Goal: Task Accomplishment & Management: Manage account settings

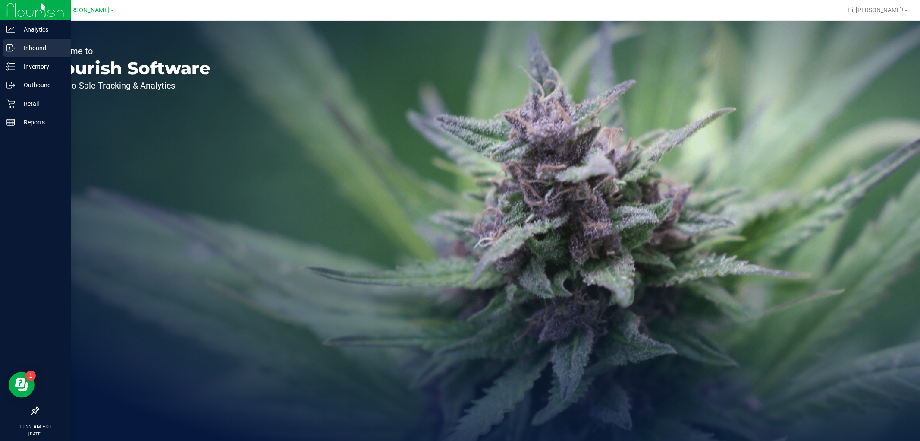
click at [41, 50] on p "Inbound" at bounding box center [41, 48] width 52 height 10
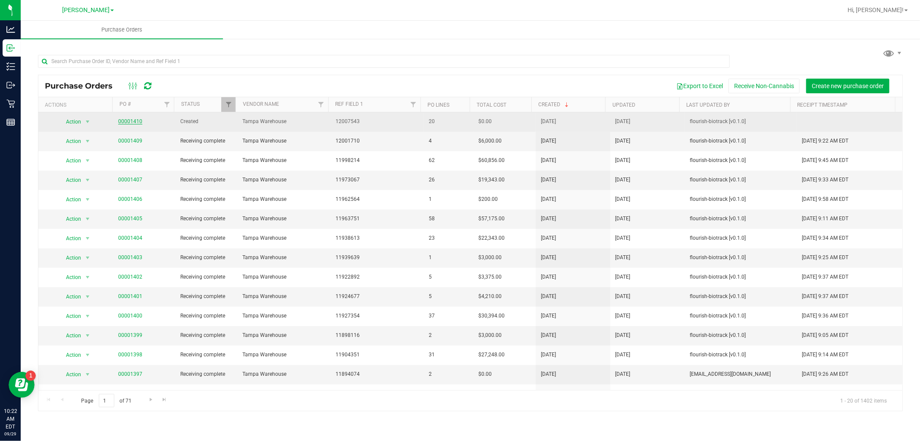
click at [129, 121] on link "00001410" at bounding box center [130, 121] width 24 height 6
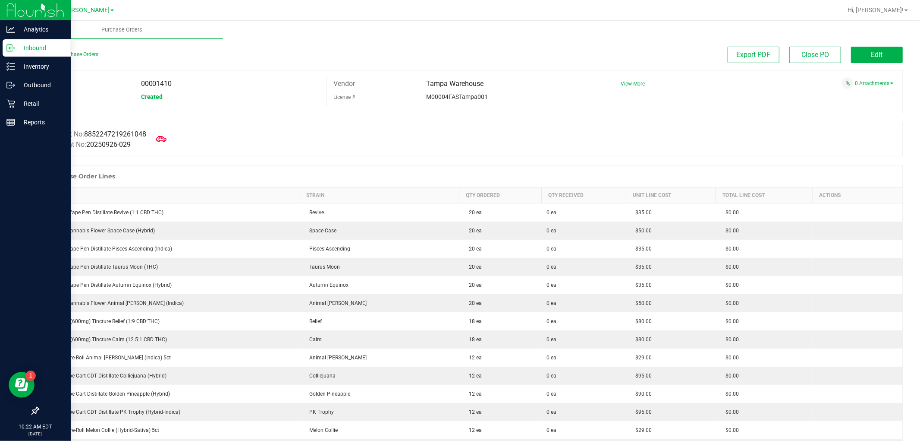
click at [26, 49] on p "Inbound" at bounding box center [41, 48] width 52 height 10
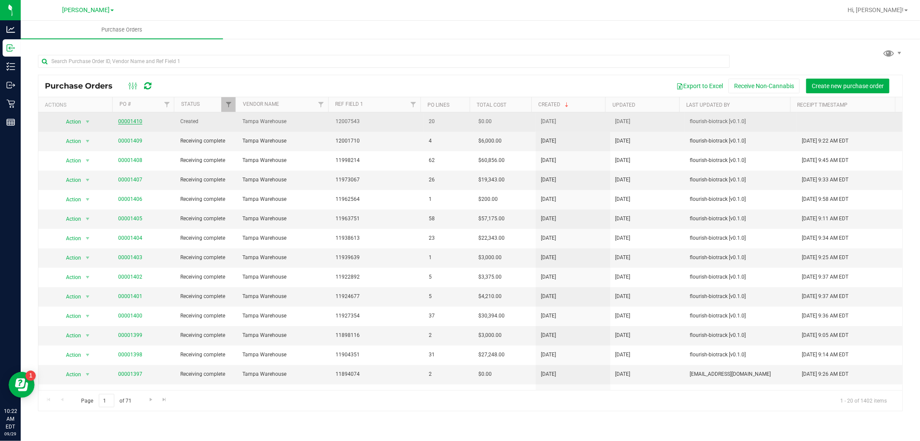
click at [123, 119] on link "00001410" at bounding box center [130, 121] width 24 height 6
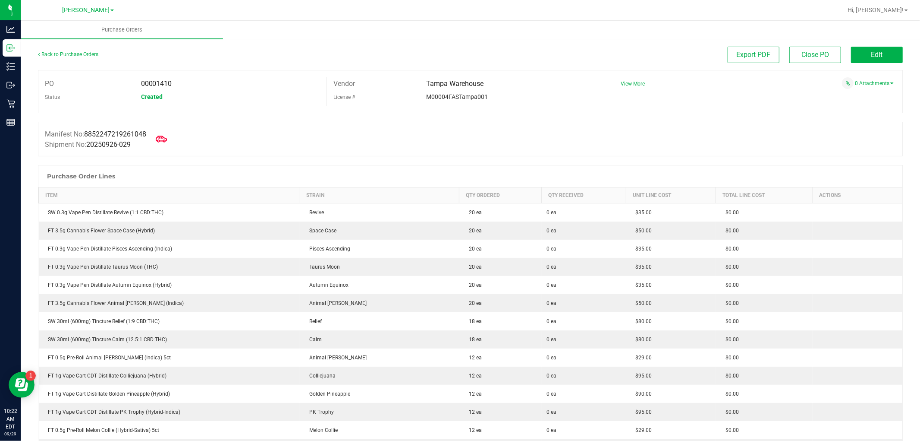
click at [167, 140] on icon at bounding box center [161, 138] width 11 height 6
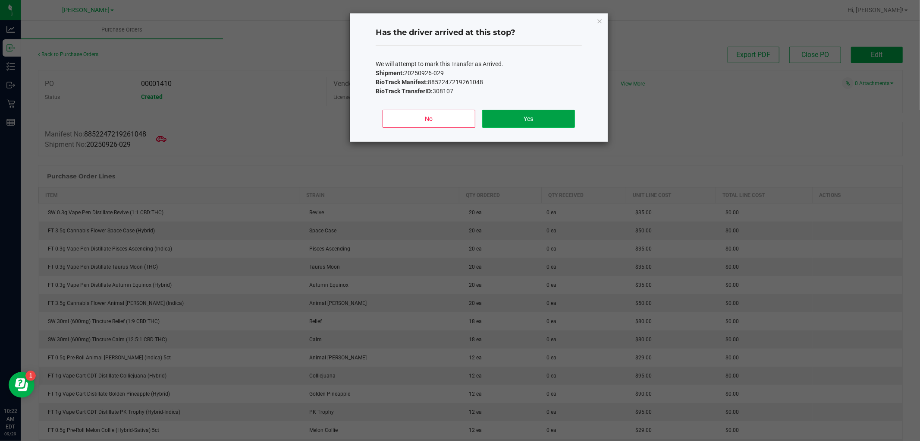
click at [544, 123] on button "Yes" at bounding box center [528, 119] width 93 height 18
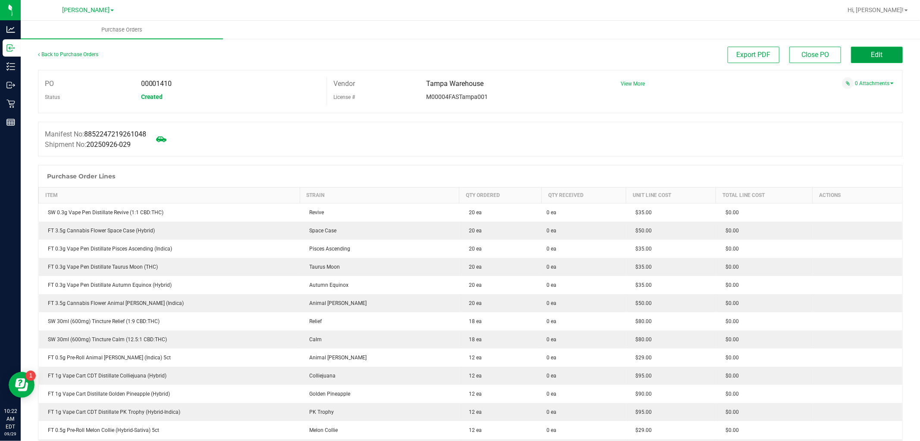
click at [860, 53] on button "Edit" at bounding box center [877, 55] width 52 height 16
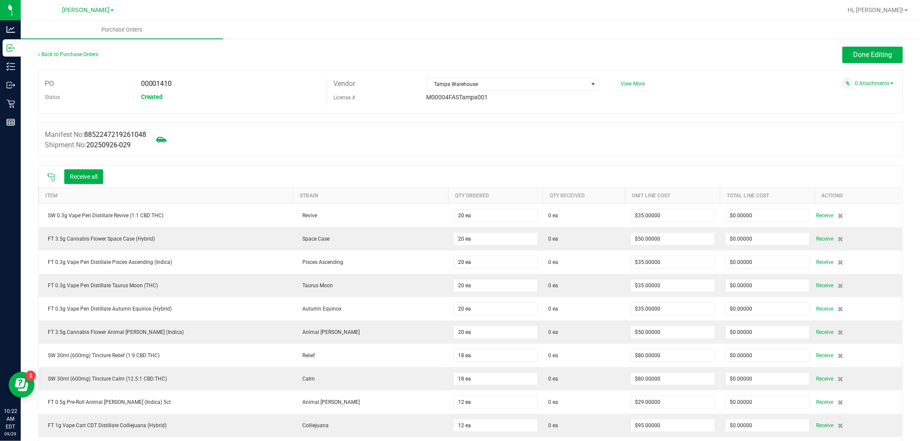
click at [48, 175] on icon at bounding box center [51, 177] width 8 height 8
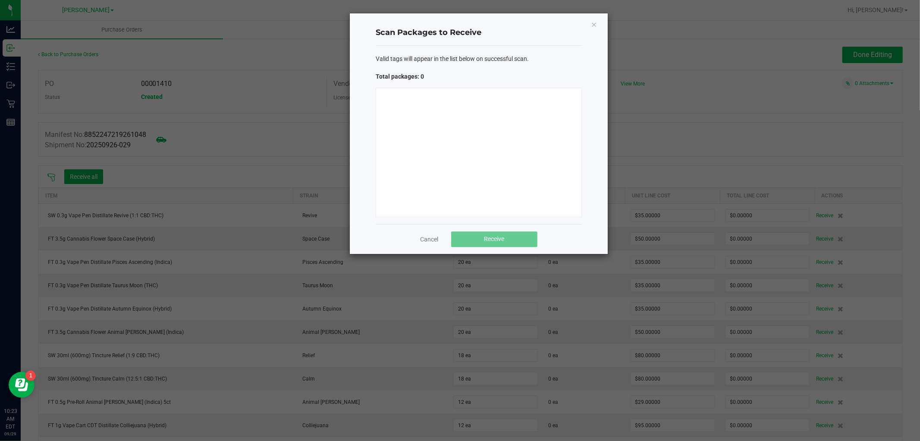
click at [496, 78] on div "Total packages: 0" at bounding box center [479, 76] width 206 height 9
click at [516, 71] on div "Valid tags will appear in the list below on successful scan. Total packages: 1 …" at bounding box center [479, 135] width 206 height 178
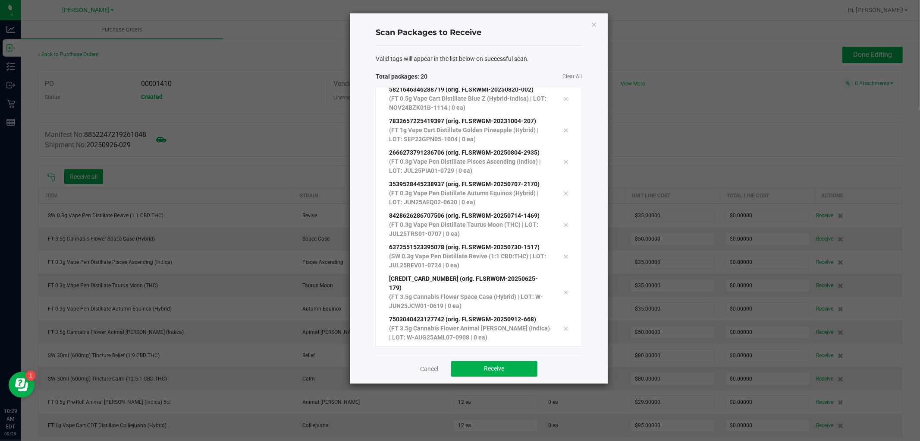
scroll to position [393, 0]
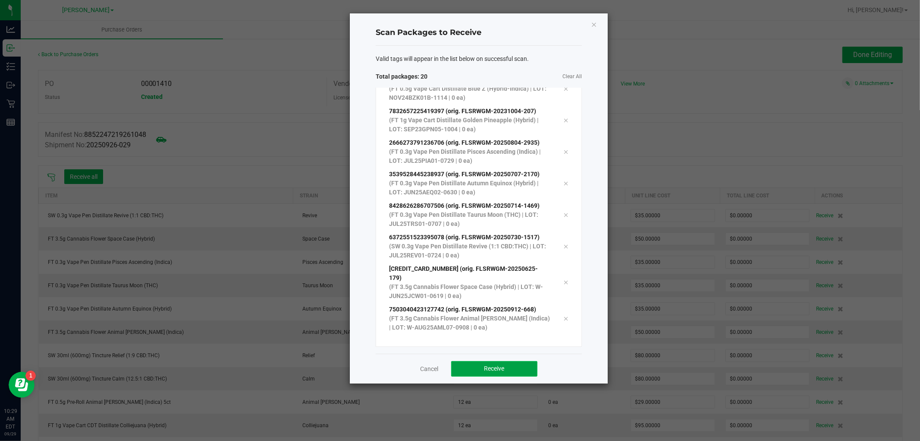
click at [511, 363] on button "Receive" at bounding box center [494, 369] width 86 height 16
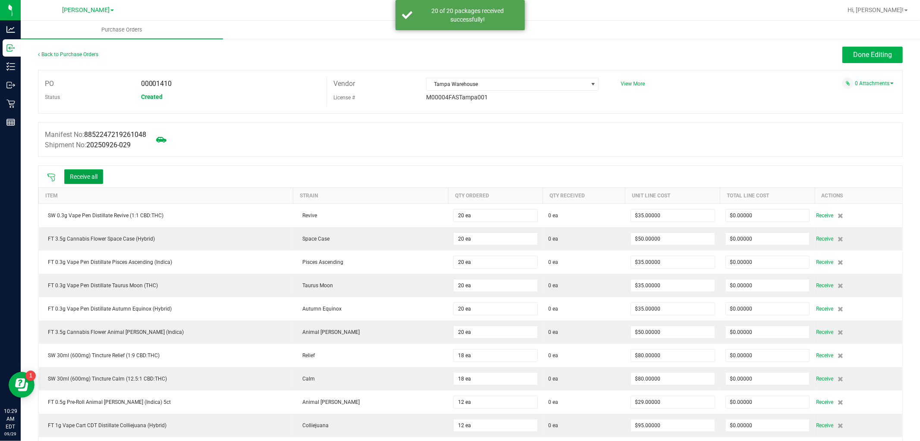
click at [87, 175] on button "Receive all" at bounding box center [83, 176] width 39 height 15
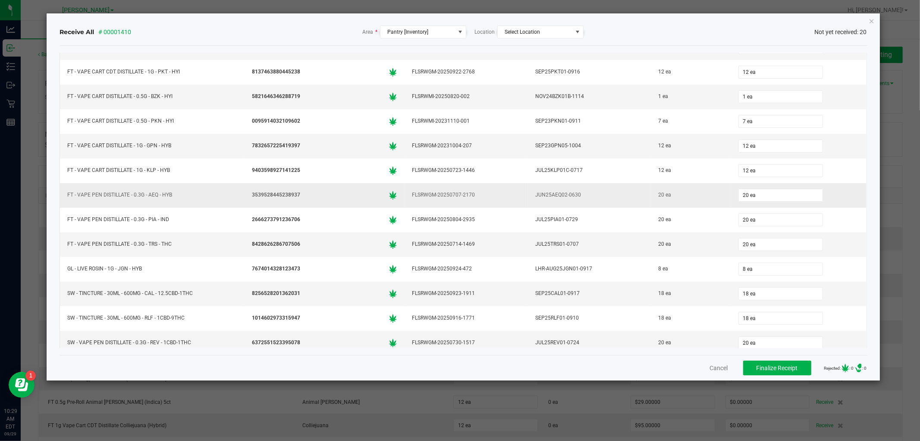
scroll to position [218, 0]
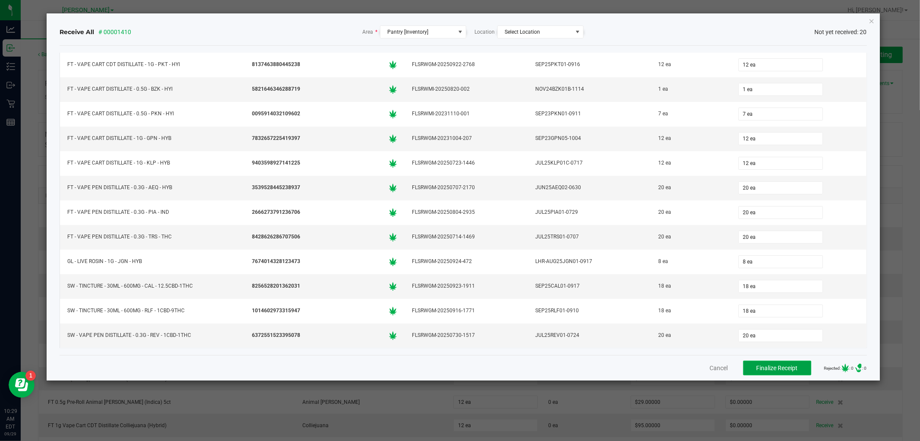
click at [770, 372] on button "Finalize Receipt" at bounding box center [777, 367] width 68 height 15
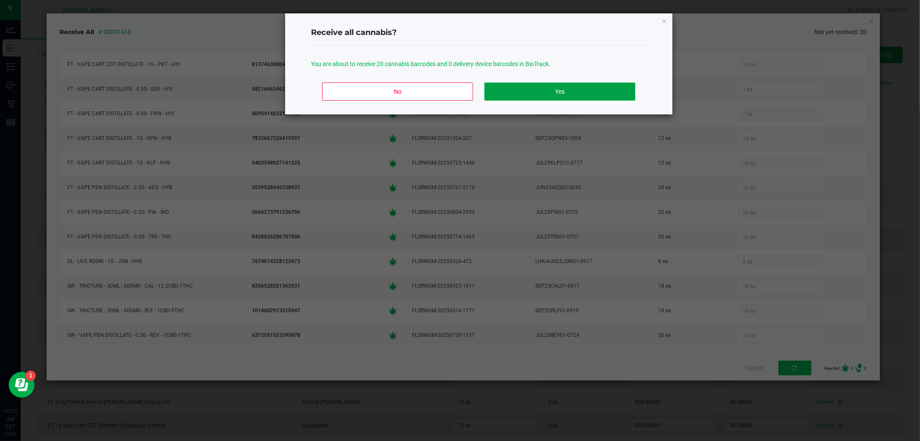
click at [579, 87] on button "Yes" at bounding box center [560, 91] width 151 height 18
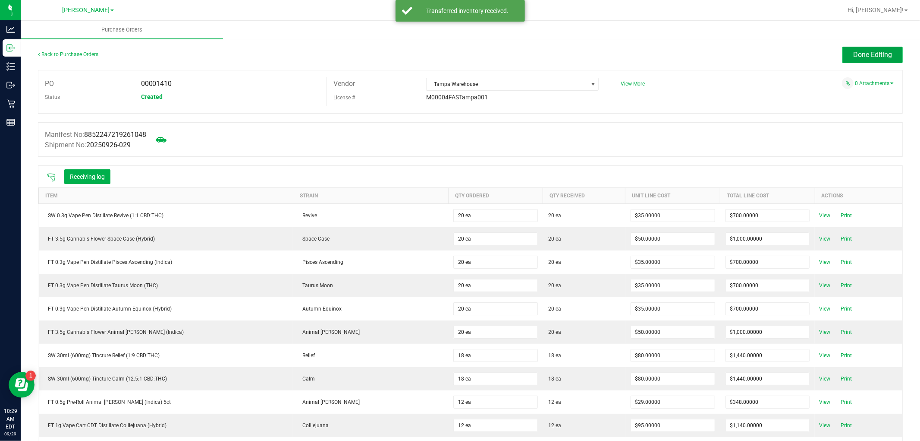
click at [881, 60] on button "Done Editing" at bounding box center [873, 55] width 60 height 16
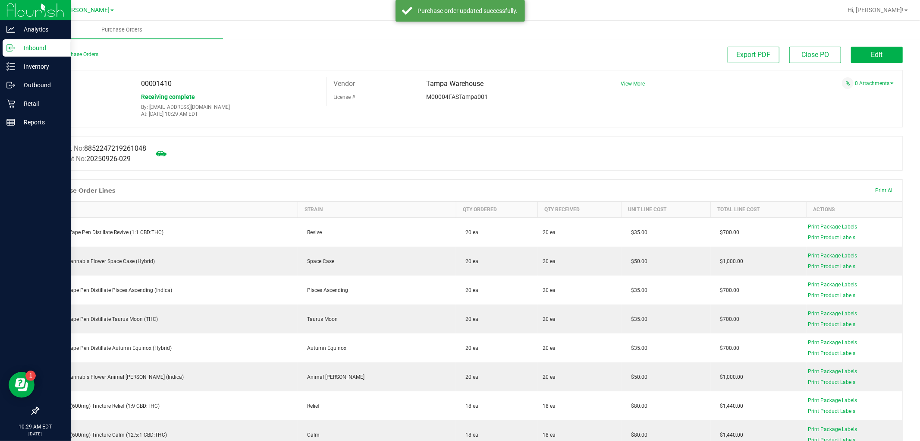
click at [31, 44] on p "Inbound" at bounding box center [41, 48] width 52 height 10
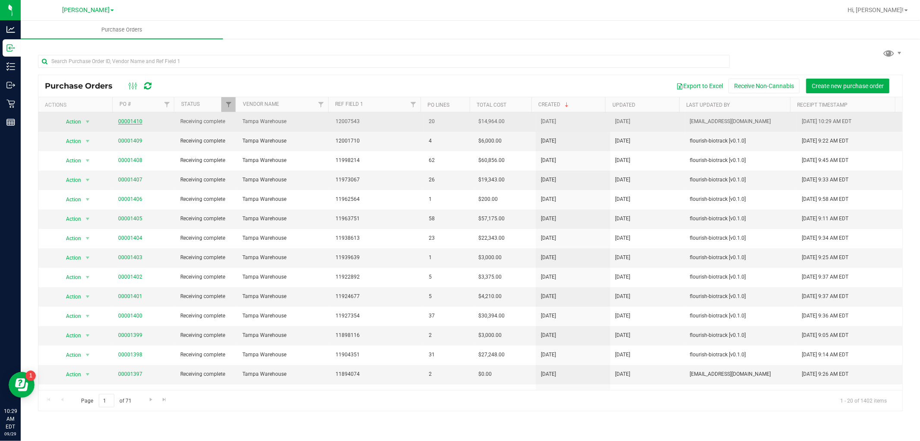
drag, startPoint x: 145, startPoint y: 120, endPoint x: 119, endPoint y: 123, distance: 26.1
click at [119, 123] on span "00001410" at bounding box center [144, 121] width 52 height 8
copy link "00001410"
click at [127, 120] on link "00001410" at bounding box center [130, 121] width 24 height 6
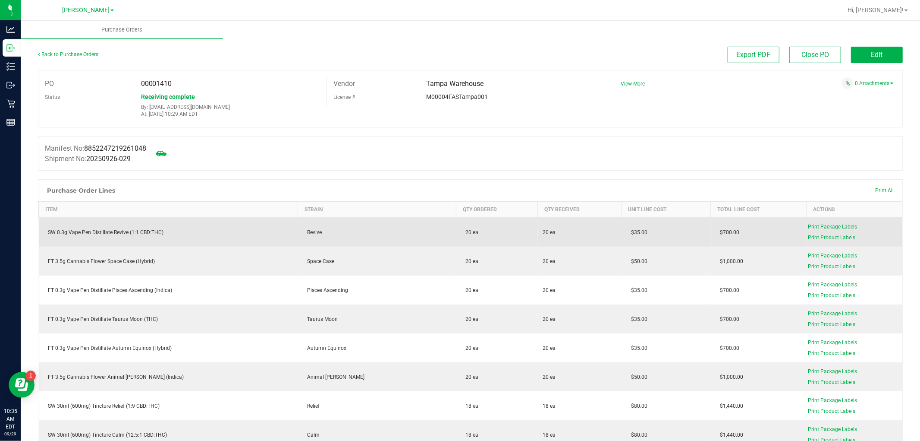
click at [128, 230] on div "SW 0.3g Vape Pen Distillate Revive (1:1 CBD:THC)" at bounding box center [168, 232] width 249 height 8
copy div "SW 0.3g Vape Pen Distillate Revive (1:1 CBD:THC)"
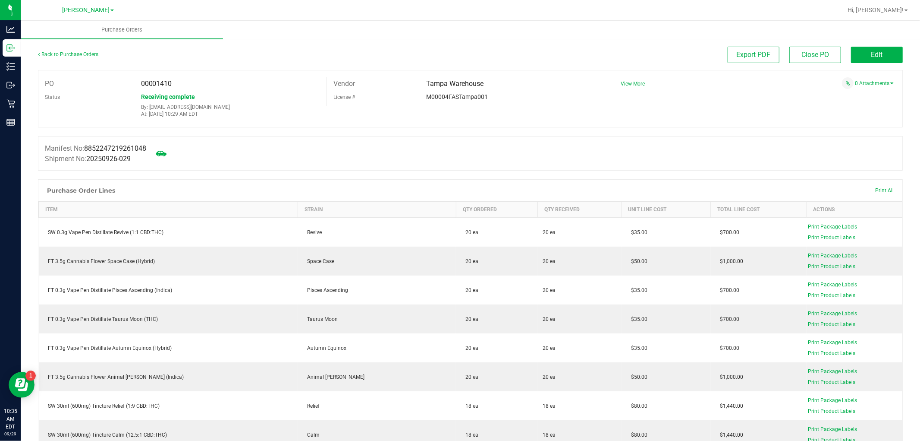
click at [175, 49] on div "Back to Purchase Orders" at bounding box center [146, 55] width 216 height 16
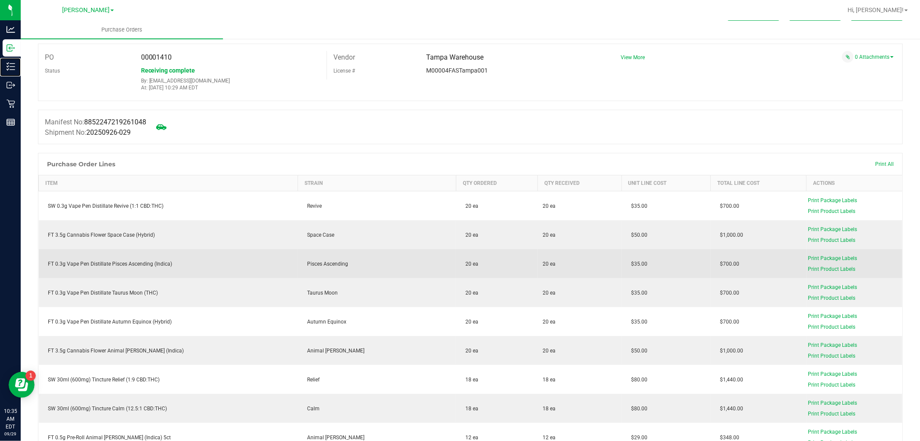
scroll to position [48, 0]
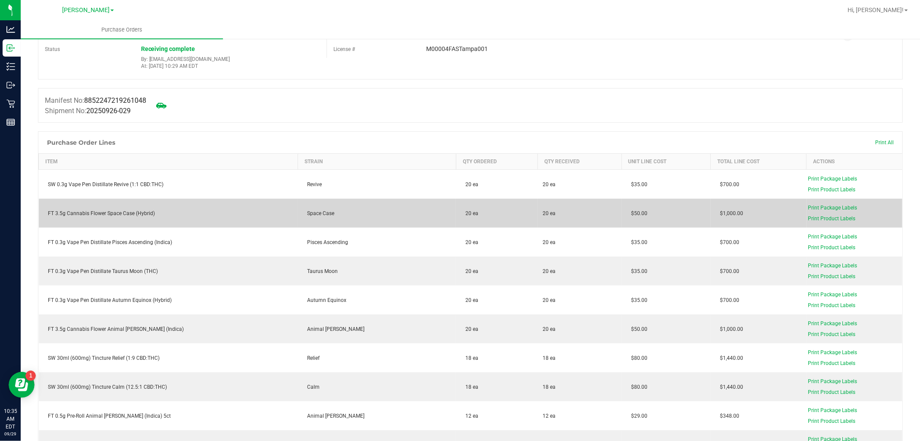
click at [120, 215] on div "FT 3.5g Cannabis Flower Space Case (Hybrid)" at bounding box center [168, 213] width 249 height 8
copy div "FT 3.5g Cannabis Flower Space Case (Hybrid)"
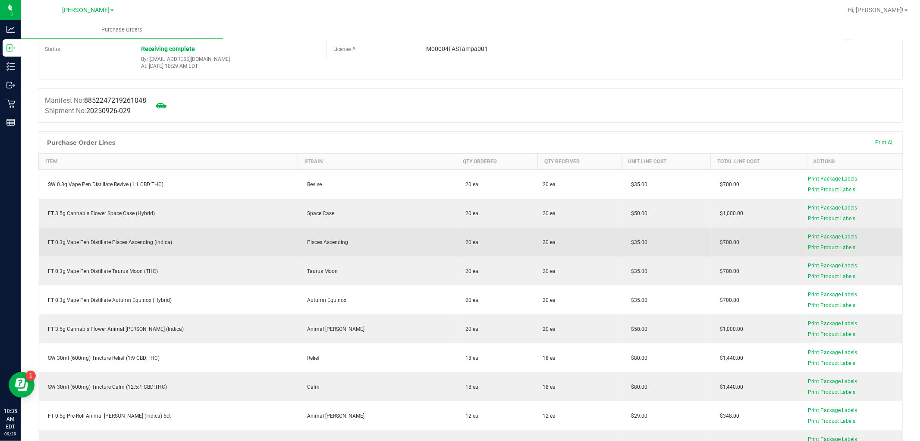
click at [98, 240] on div "FT 0.3g Vape Pen Distillate Pisces Ascending (Indica)" at bounding box center [168, 242] width 249 height 8
copy div "FT 0.3g Vape Pen Distillate Pisces Ascending (Indica)"
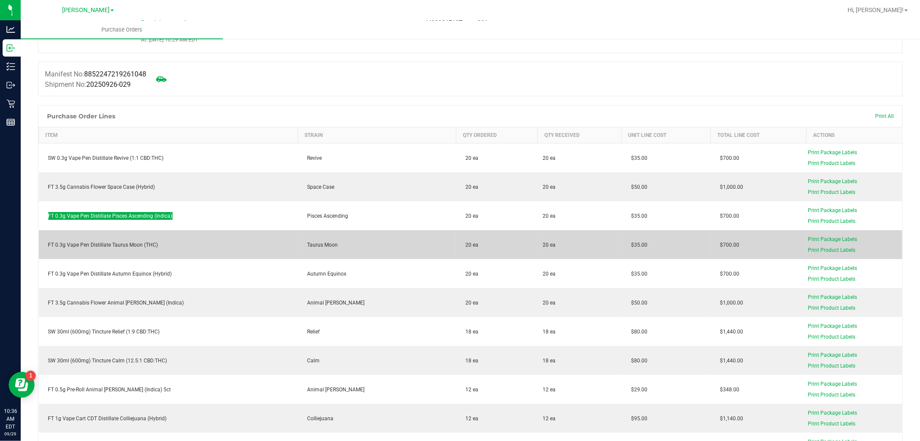
scroll to position [144, 0]
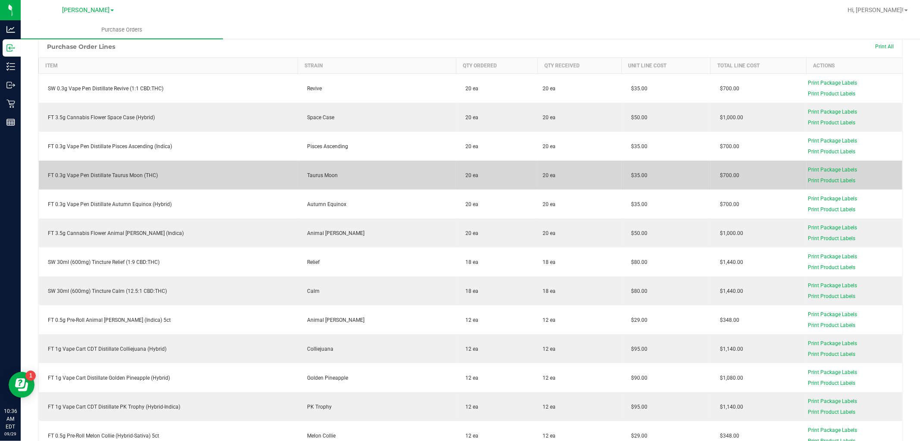
click at [123, 179] on div "FT 0.3g Vape Pen Distillate Taurus Moon (THC)" at bounding box center [168, 175] width 249 height 8
click at [125, 168] on td "FT 0.3g Vape Pen Distillate Taurus Moon (THC)" at bounding box center [168, 175] width 259 height 29
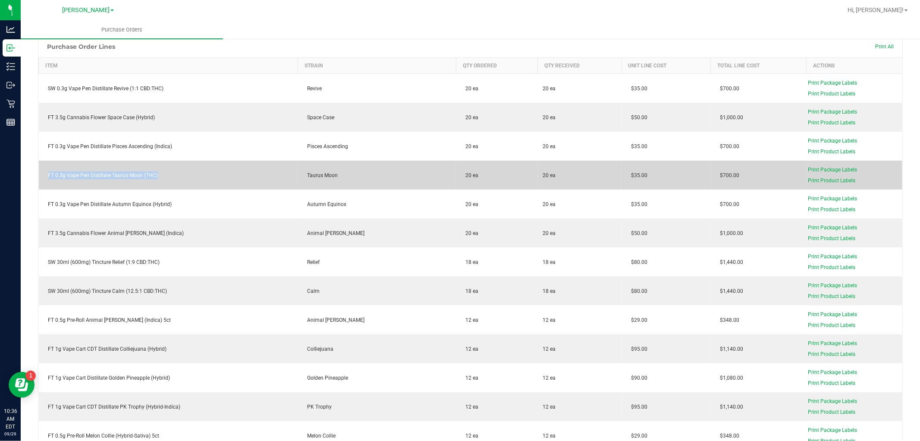
copy div "FT 0.3g Vape Pen Distillate Taurus Moon (THC)"
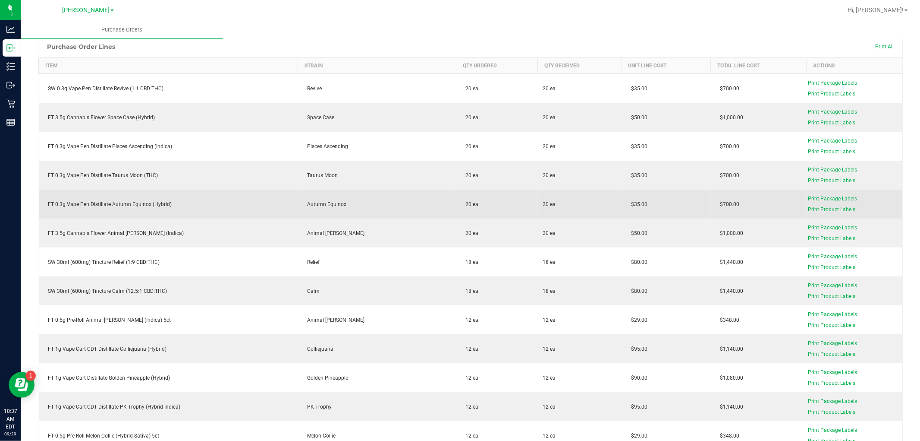
click at [125, 204] on div "FT 0.3g Vape Pen Distillate Autumn Equinox (Hybrid)" at bounding box center [168, 204] width 249 height 8
copy div "FT 0.3g Vape Pen Distillate Autumn Equinox (Hybrid)"
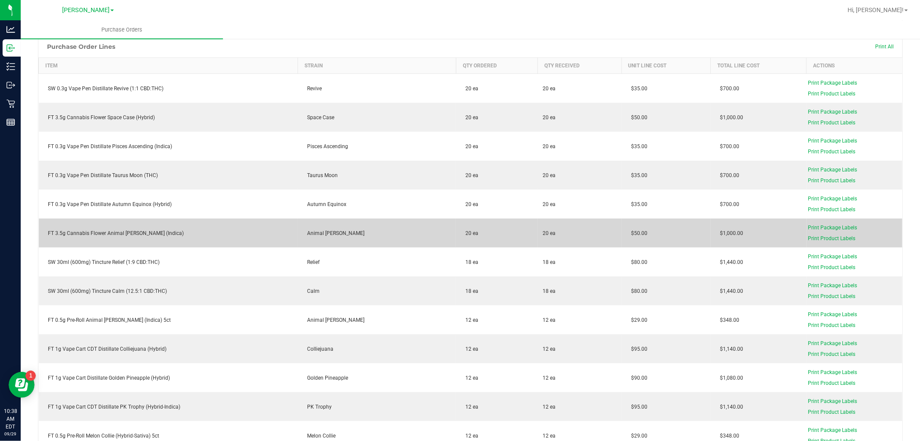
click at [130, 231] on div "FT 3.5g Cannabis Flower Animal [PERSON_NAME] (Indica)" at bounding box center [168, 233] width 249 height 8
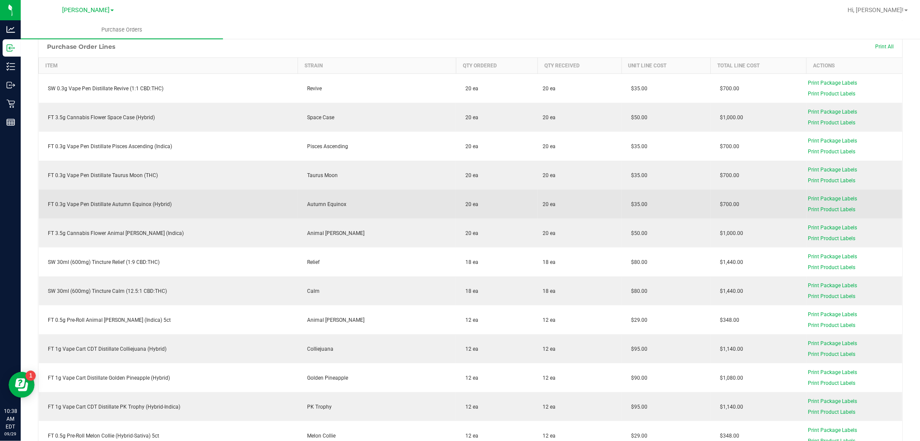
drag, startPoint x: 130, startPoint y: 231, endPoint x: 220, endPoint y: 190, distance: 98.9
click at [220, 190] on td "FT 0.3g Vape Pen Distillate Autumn Equinox (Hybrid)" at bounding box center [168, 203] width 259 height 29
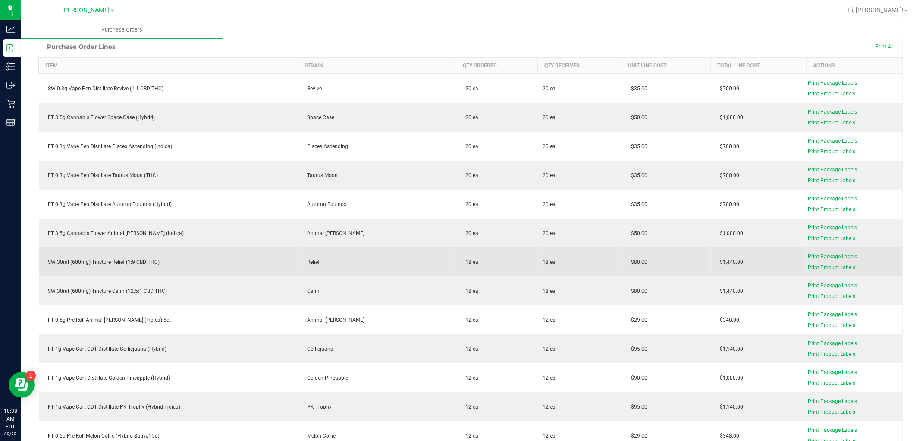
click at [156, 264] on div "SW 30ml (600mg) Tincture Relief (1:9 CBD:THC)" at bounding box center [168, 262] width 249 height 8
click at [154, 261] on div "SW 30ml (600mg) Tincture Relief (1:9 CBD:THC)" at bounding box center [168, 262] width 249 height 8
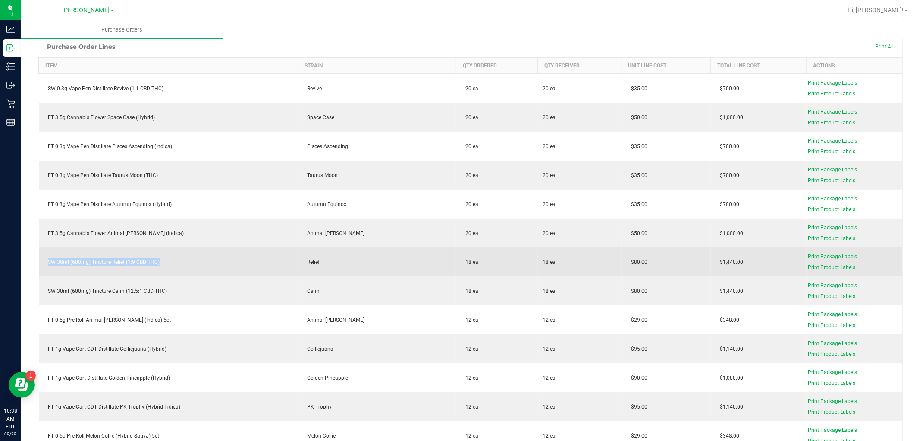
copy div "SW 30ml (600mg) Tincture Relief (1:9 CBD:THC)"
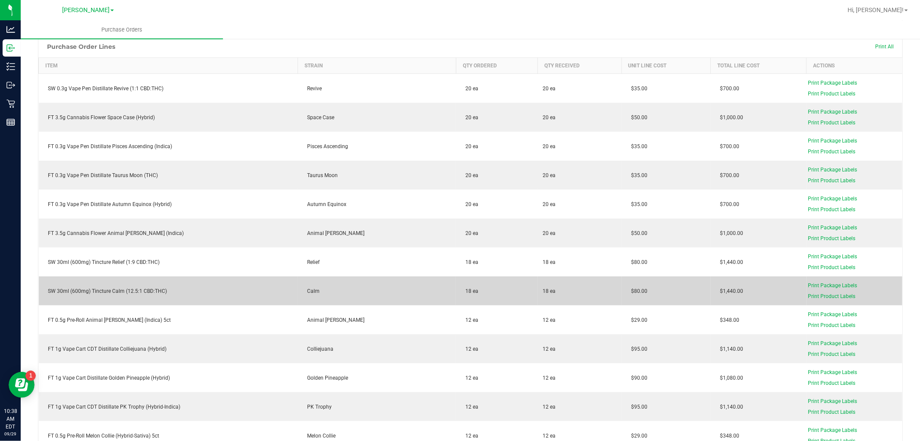
click at [141, 291] on div "SW 30ml (600mg) Tincture Calm (12.5:1 CBD:THC)" at bounding box center [168, 291] width 249 height 8
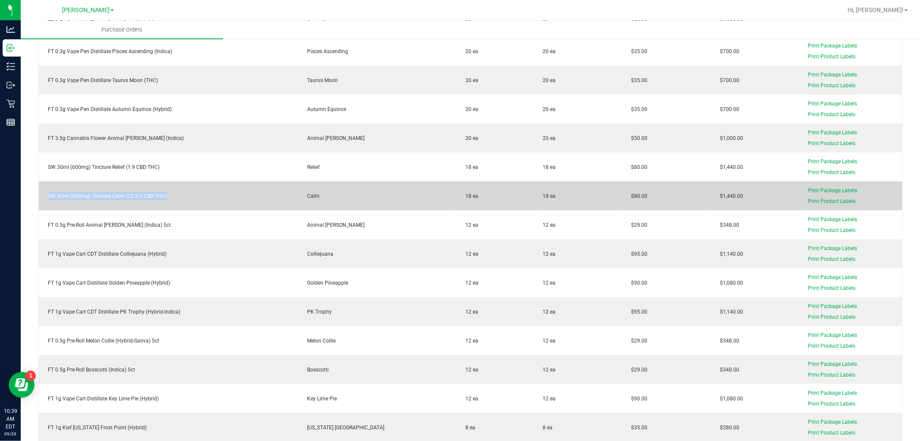
scroll to position [239, 0]
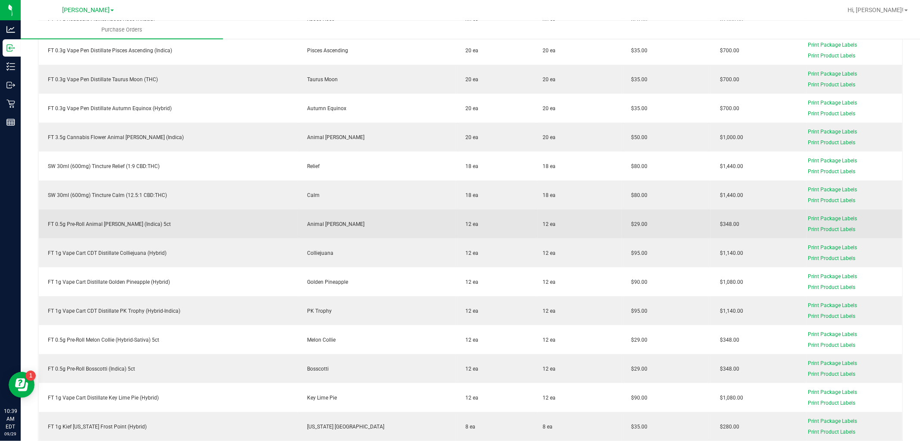
click at [137, 219] on td "FT 0.5g Pre-Roll Animal [PERSON_NAME] (Indica) 5ct" at bounding box center [168, 223] width 259 height 29
copy div "FT 0.5g Pre-Roll Animal [PERSON_NAME] (Indica) 5ct"
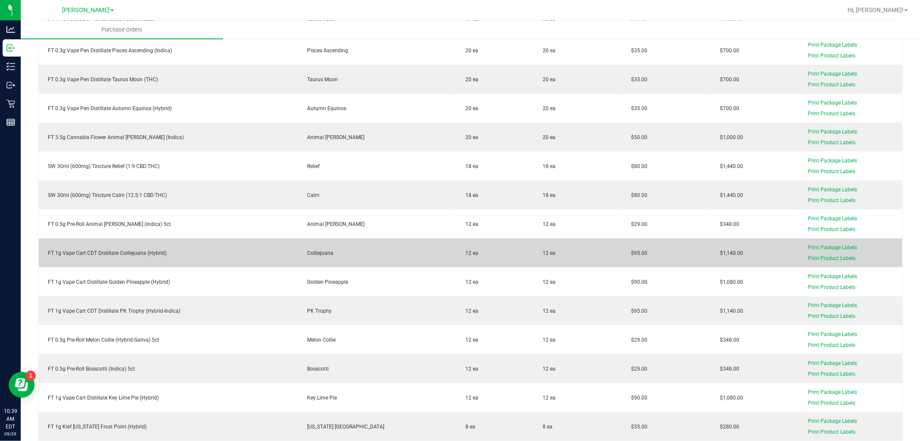
click at [137, 247] on td "FT 1g Vape Cart CDT Distillate Colliejuana (Hybrid)" at bounding box center [168, 252] width 259 height 29
click at [137, 249] on div "FT 1g Vape Cart CDT Distillate Colliejuana (Hybrid)" at bounding box center [168, 253] width 249 height 8
copy div "FT 1g Vape Cart CDT Distillate Colliejuana (Hybrid)"
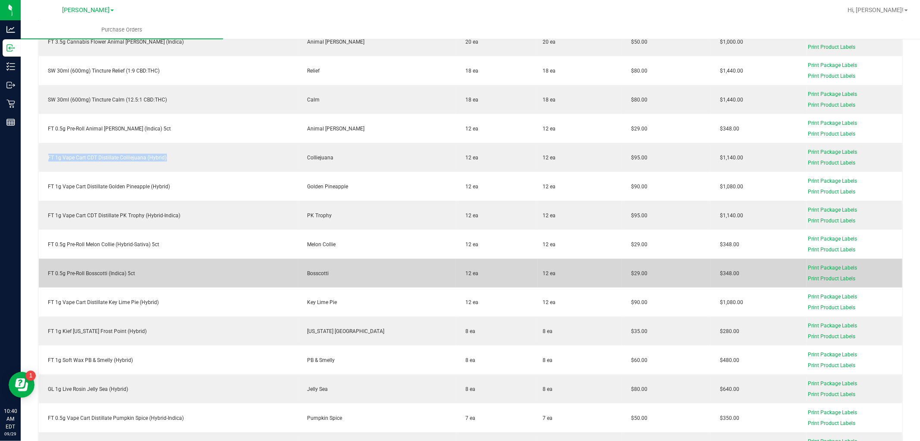
scroll to position [335, 0]
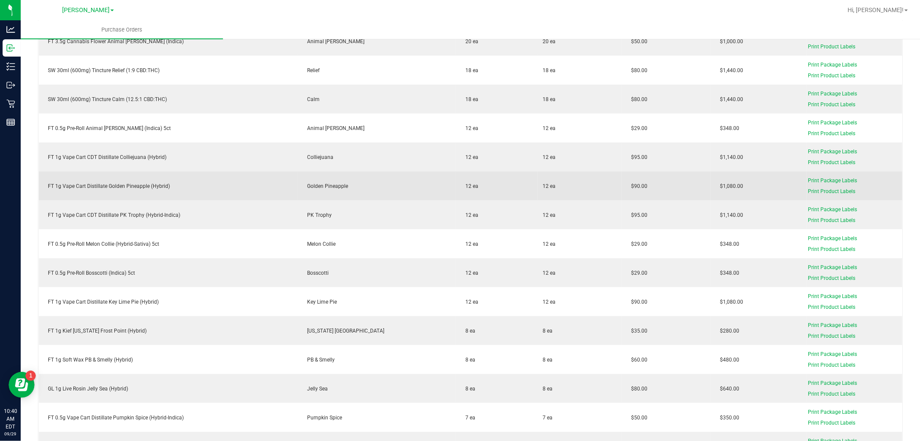
click at [141, 185] on div "FT 1g Vape Cart Distillate Golden Pineapple (Hybrid)" at bounding box center [168, 186] width 249 height 8
copy div "FT 1g Vape Cart Distillate Golden Pineapple (Hybrid)"
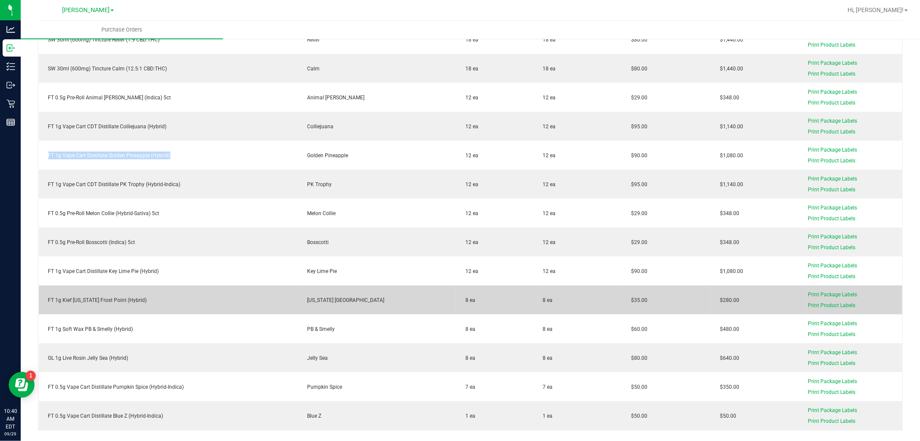
scroll to position [383, 0]
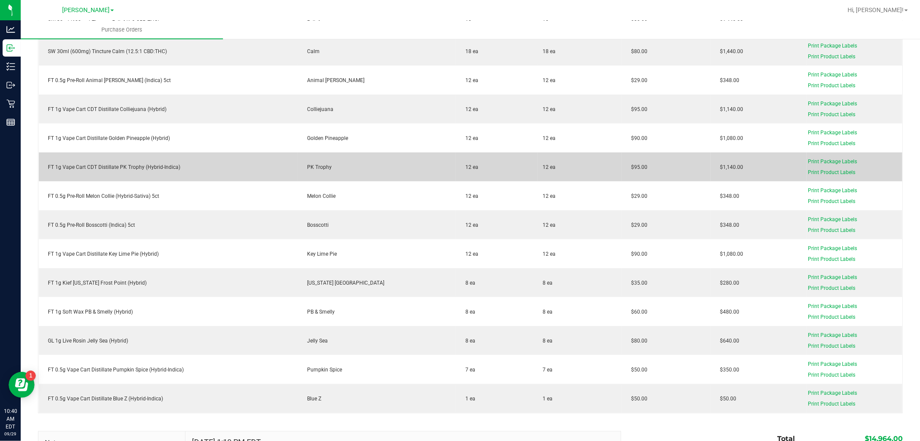
click at [167, 169] on div "FT 1g Vape Cart CDT Distillate PK Trophy (Hybrid-Indica)" at bounding box center [168, 167] width 249 height 8
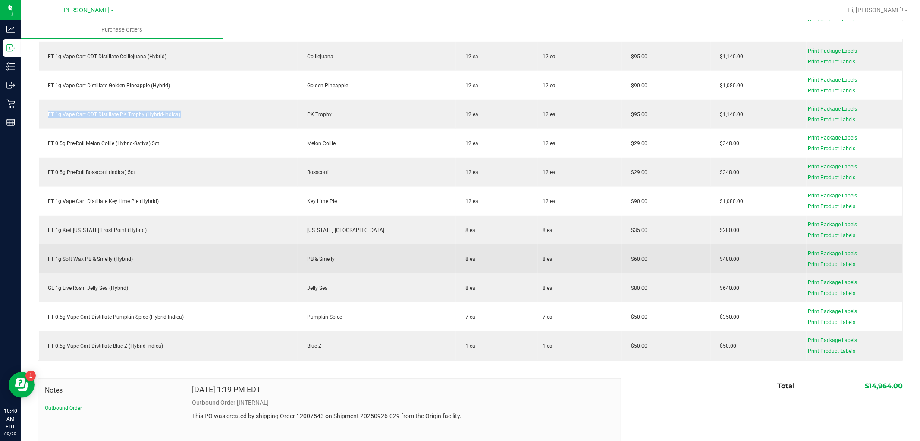
scroll to position [479, 0]
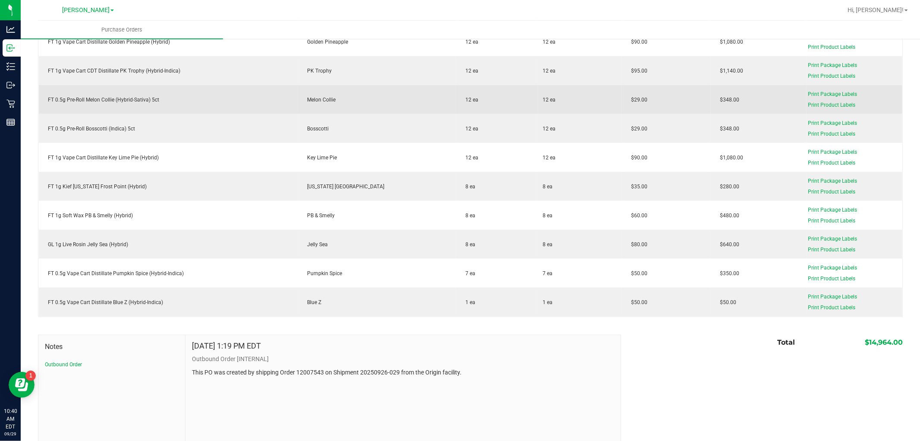
click at [113, 98] on div "FT 0.5g Pre-Roll Melon Collie (Hybrid-Sativa) 5ct" at bounding box center [168, 100] width 249 height 8
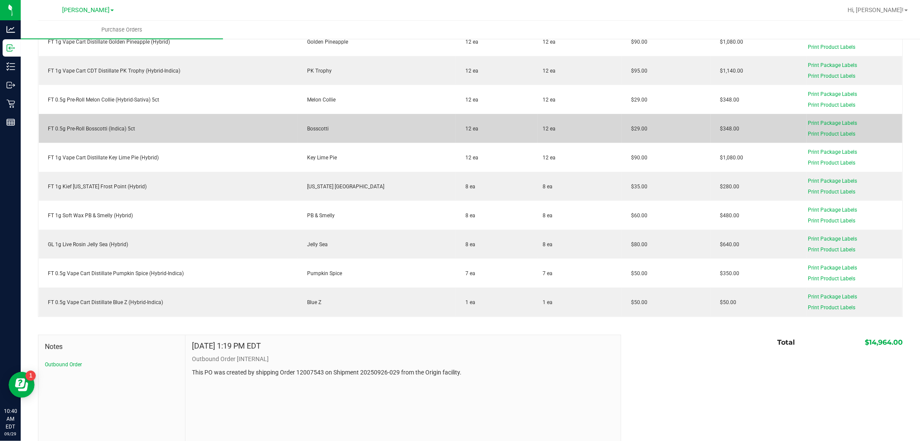
click at [126, 131] on div "FT 0.5g Pre-Roll Bosscotti (Indica) 5ct" at bounding box center [168, 129] width 249 height 8
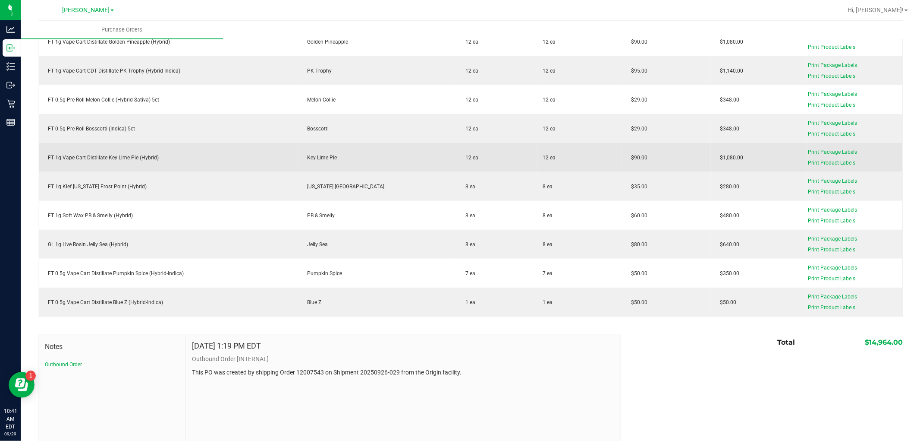
click at [120, 154] on div "FT 1g Vape Cart Distillate Key Lime Pie (Hybrid)" at bounding box center [168, 158] width 249 height 8
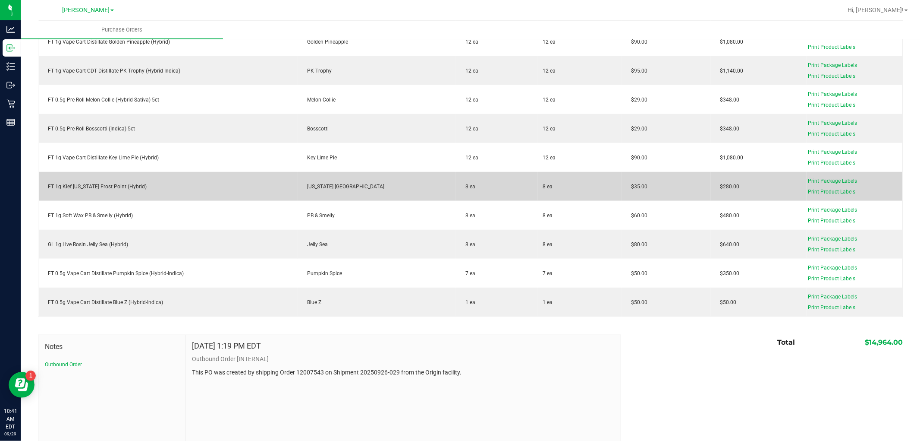
click at [105, 184] on div "FT 1g Kief [US_STATE] Frost Point (Hybrid)" at bounding box center [168, 187] width 249 height 8
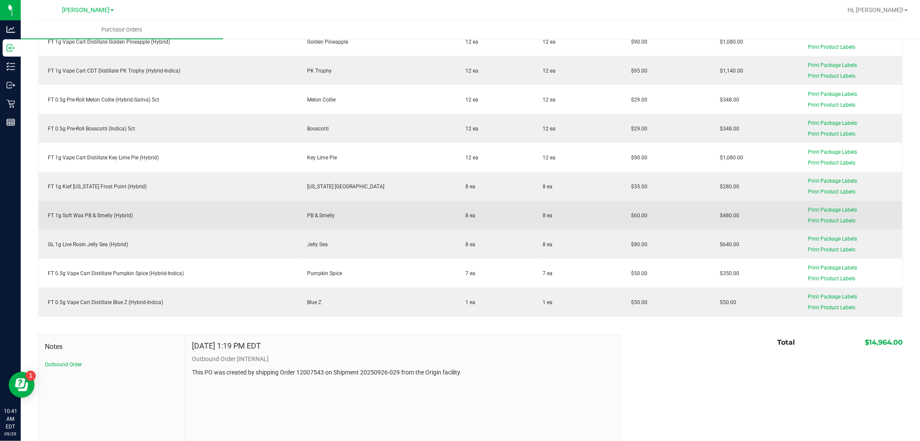
click at [120, 216] on div "FT 1g Soft Wax PB & Smelly (Hybrid)" at bounding box center [168, 215] width 249 height 8
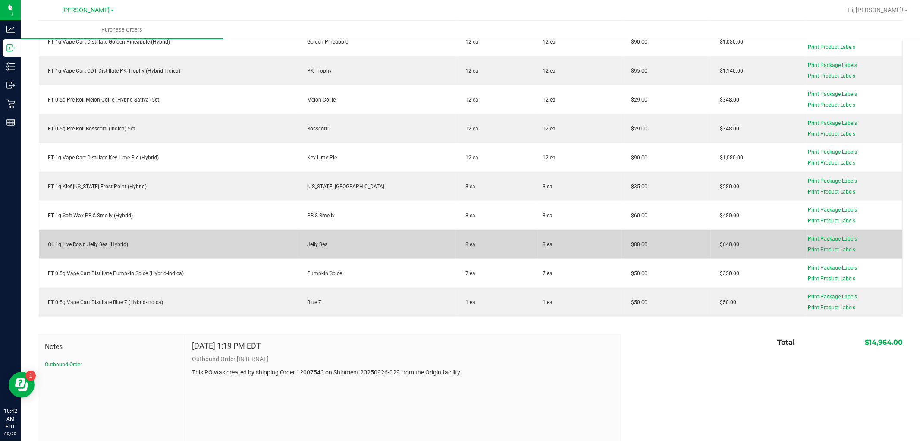
click at [83, 242] on div "GL 1g Live Rosin Jelly Sea (Hybrid)" at bounding box center [168, 244] width 249 height 8
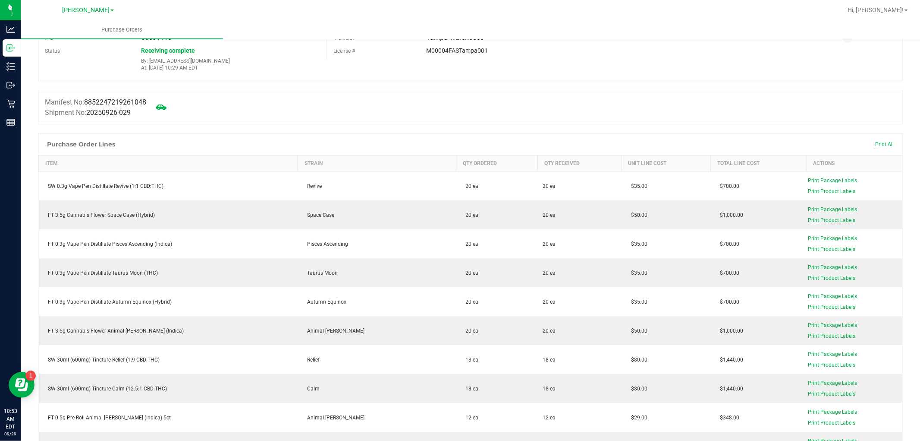
scroll to position [0, 0]
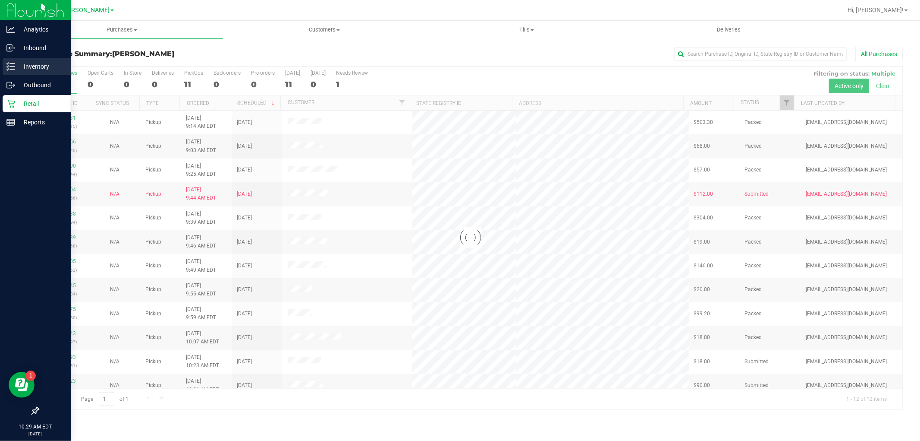
click at [41, 68] on p "Inventory" at bounding box center [41, 66] width 52 height 10
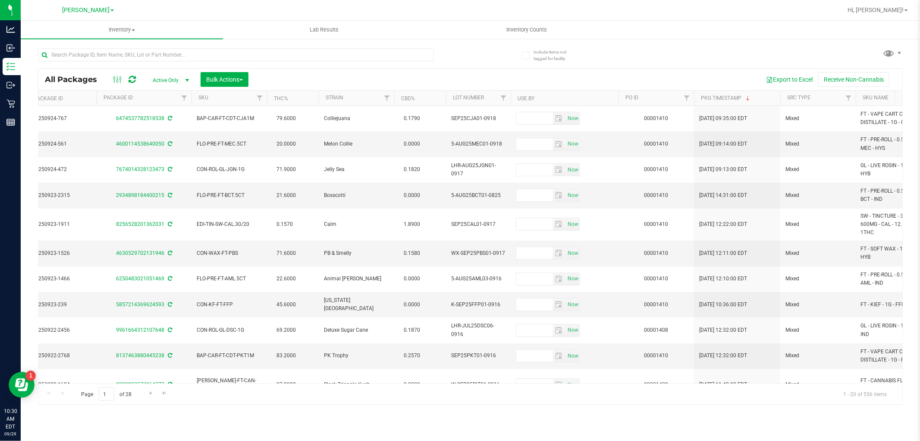
scroll to position [0, 702]
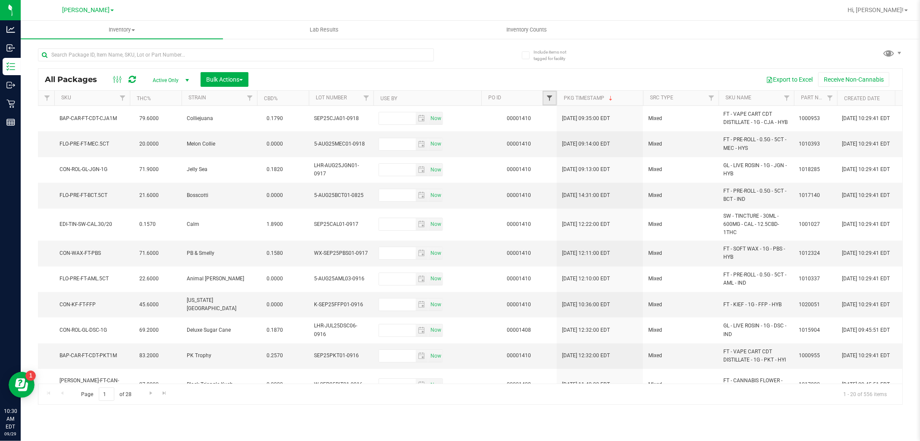
click at [549, 97] on span "Filter" at bounding box center [549, 97] width 7 height 7
paste input "00001410"
type input "00001410"
click at [570, 132] on button "Filter" at bounding box center [568, 139] width 41 height 19
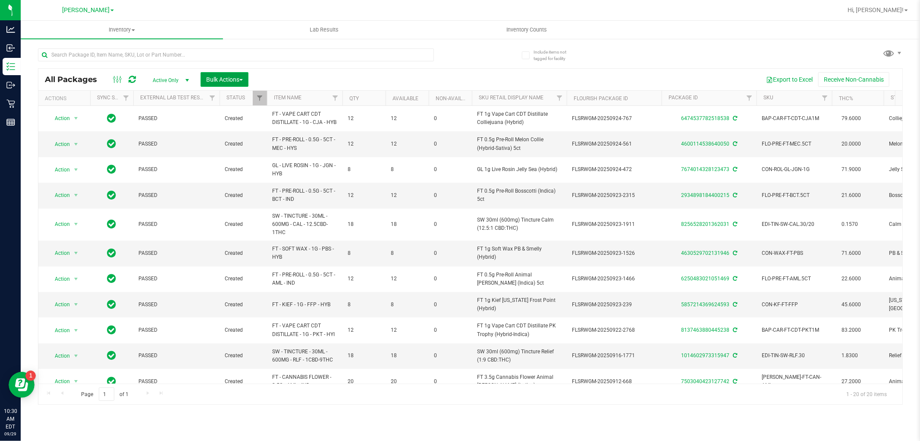
click at [245, 84] on button "Bulk Actions" at bounding box center [225, 79] width 48 height 15
click at [231, 160] on span "Lock/Unlock packages" at bounding box center [235, 162] width 59 height 7
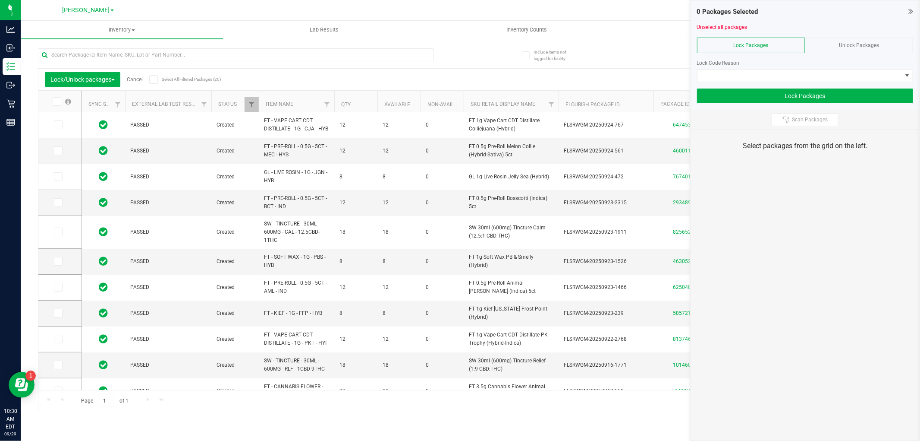
click at [57, 101] on icon at bounding box center [57, 101] width 6 height 0
click at [0, 0] on input "checkbox" at bounding box center [0, 0] width 0 height 0
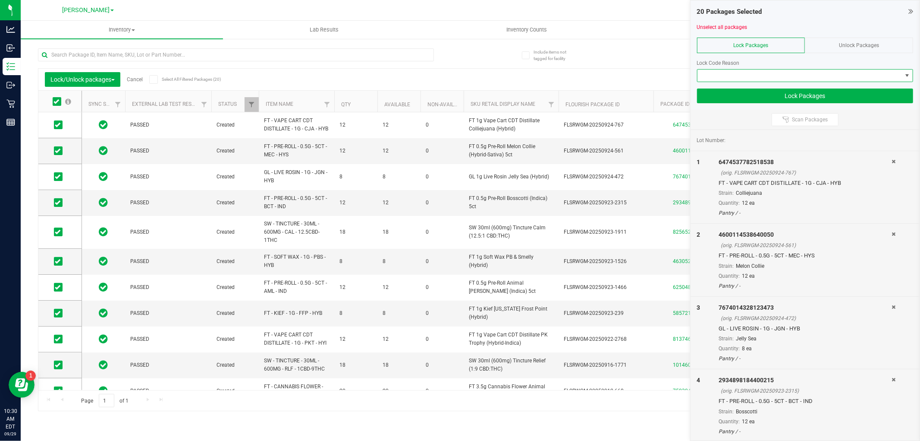
click at [909, 71] on span at bounding box center [907, 75] width 11 height 12
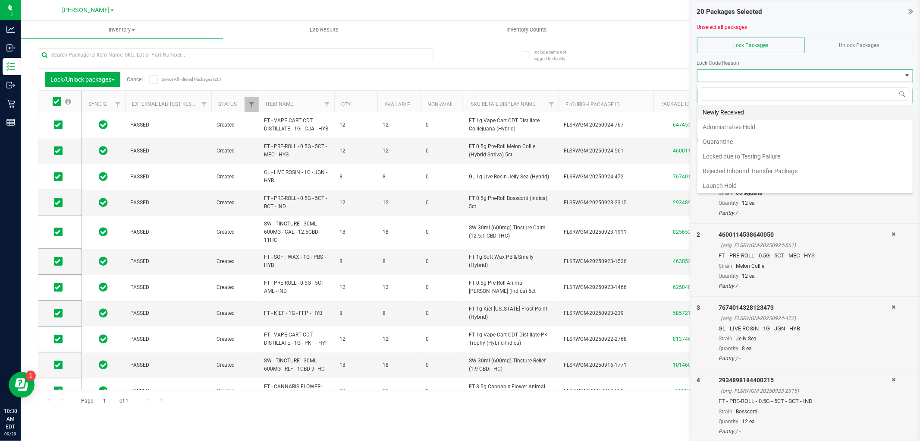
click at [730, 112] on li "Newly Received" at bounding box center [805, 112] width 215 height 15
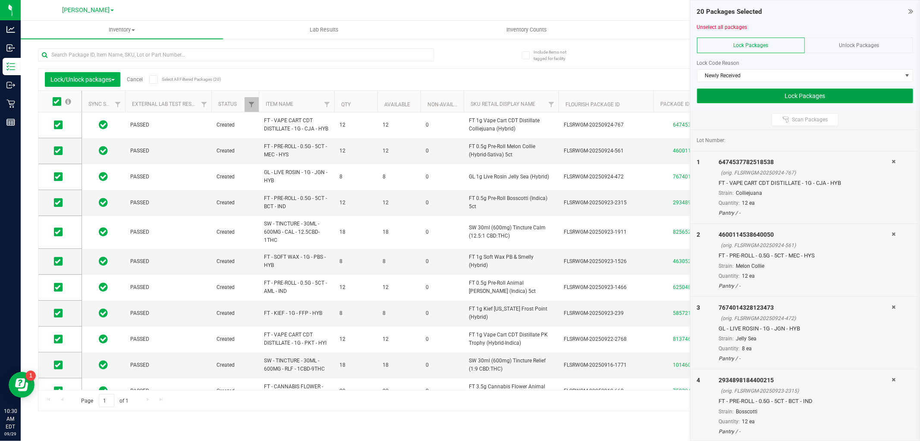
click at [793, 94] on button "Lock Packages" at bounding box center [805, 95] width 216 height 15
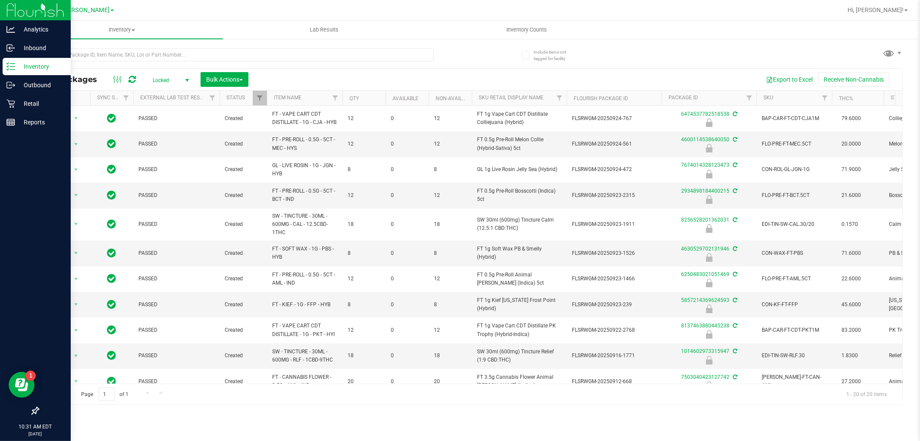
click at [15, 67] on p "Inventory" at bounding box center [41, 66] width 52 height 10
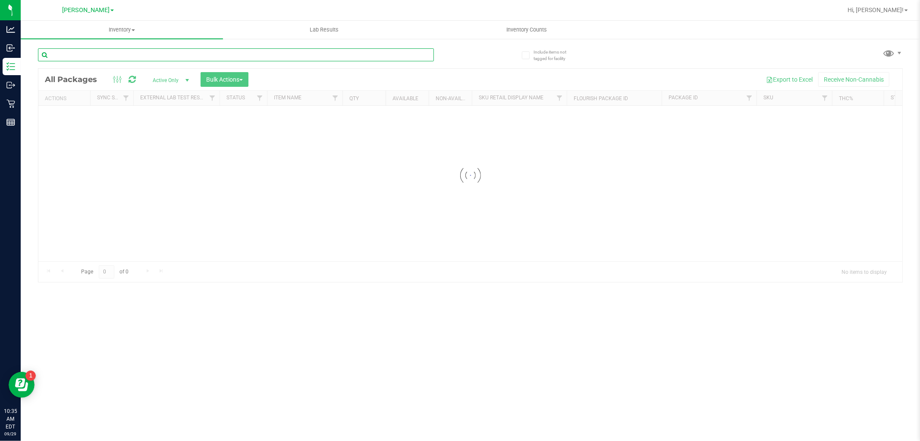
click at [83, 55] on input "text" at bounding box center [236, 54] width 396 height 13
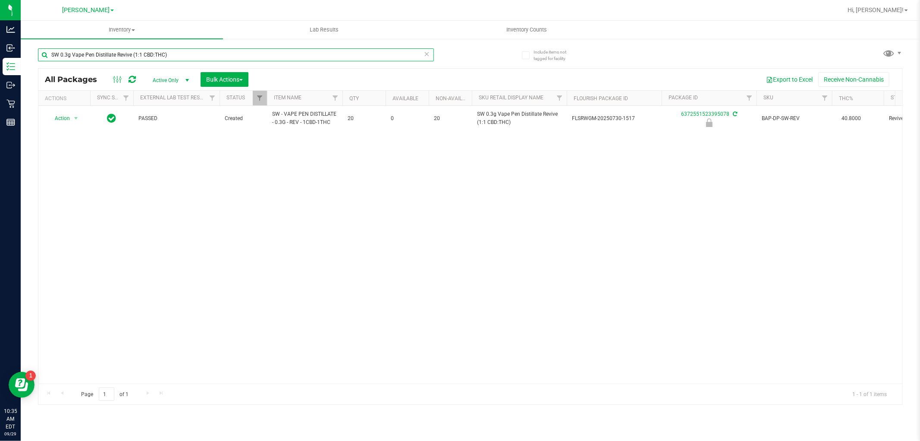
click at [182, 52] on input "SW 0.3g Vape Pen Distillate Revive (1:1 CBD:THC)" at bounding box center [236, 54] width 396 height 13
paste input "FT 3.5g Cannabis Flower Space Case (Hybrid"
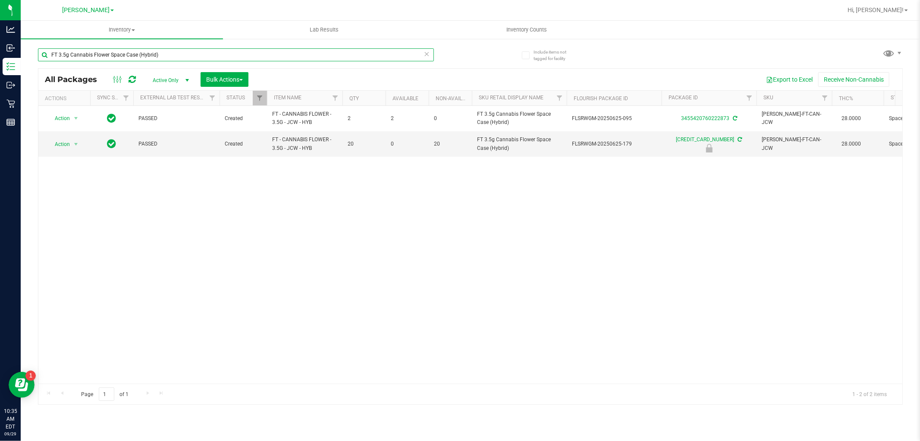
click at [171, 54] on input "FT 3.5g Cannabis Flower Space Case (Hybrid)" at bounding box center [236, 54] width 396 height 13
paste input "0.3g Vape Pen Distillate Pisces Ascending (Indica"
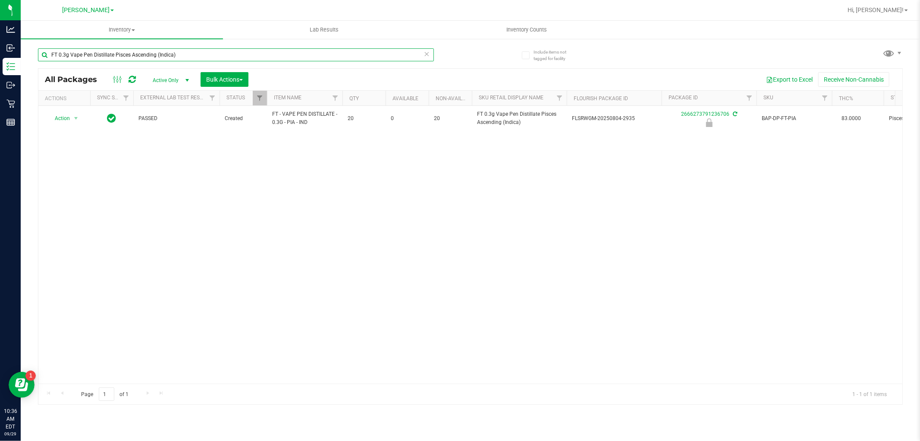
click at [211, 50] on input "FT 0.3g Vape Pen Distillate Pisces Ascending (Indica)" at bounding box center [236, 54] width 396 height 13
paste input "Taurus Moon (THC"
click at [249, 54] on input "FT 0.3g Vape Pen Distillate Taurus Moon (THC)" at bounding box center [236, 54] width 396 height 13
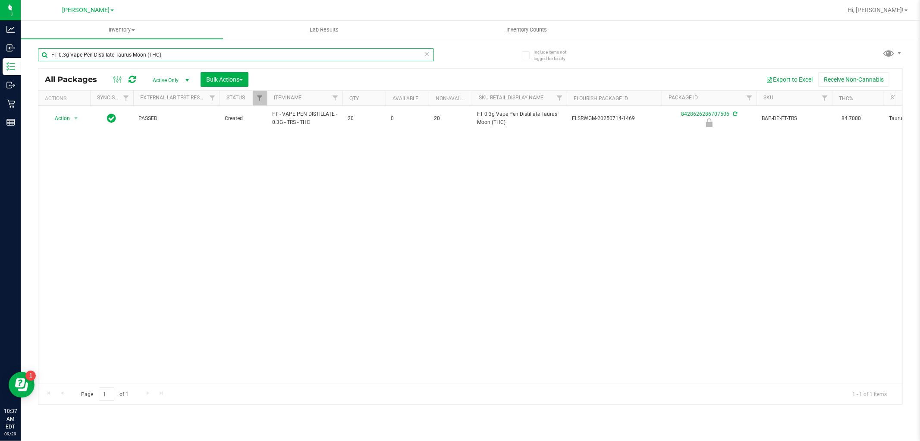
click at [249, 54] on input "FT 0.3g Vape Pen Distillate Taurus Moon (THC)" at bounding box center [236, 54] width 396 height 13
paste input "Autumn Equinox (Hybrid"
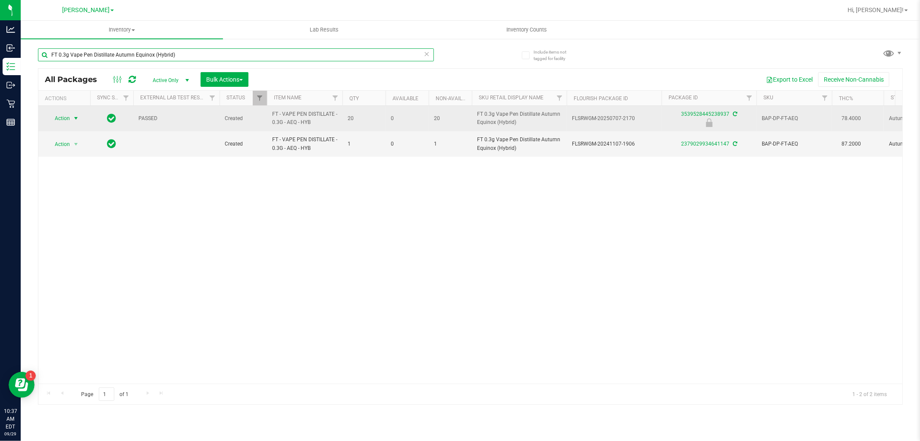
type input "FT 0.3g Vape Pen Distillate Autumn Equinox (Hybrid)"
click at [75, 120] on span "select" at bounding box center [75, 118] width 7 height 7
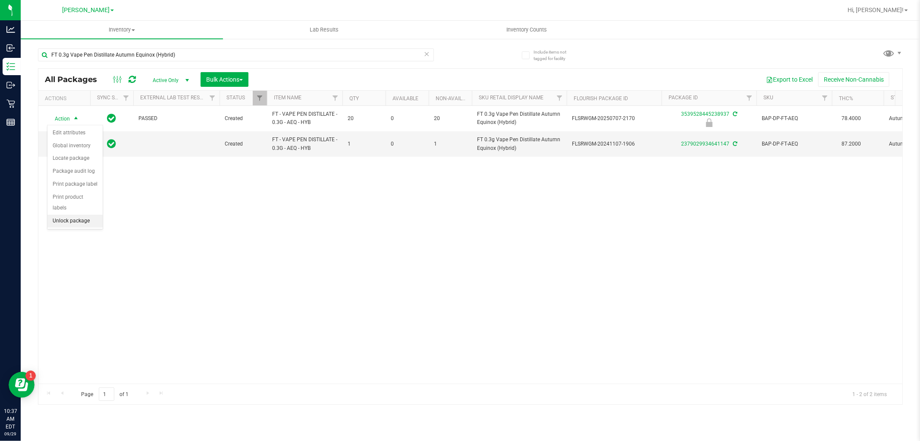
click at [69, 219] on li "Unlock package" at bounding box center [74, 220] width 55 height 13
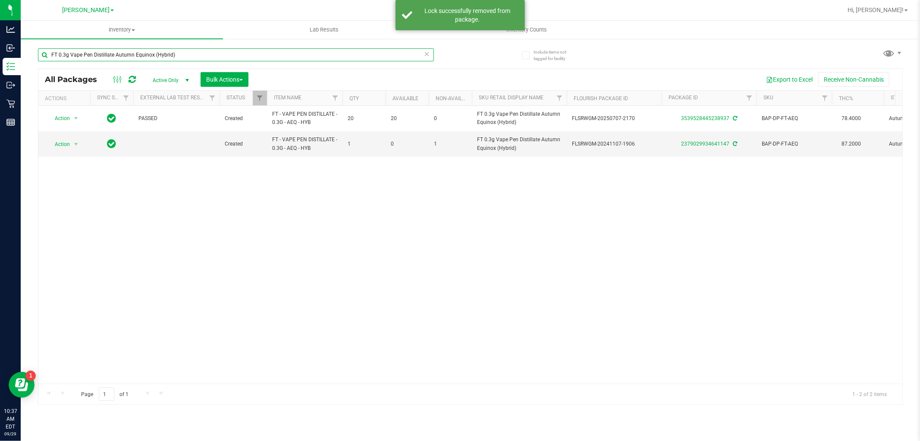
click at [203, 52] on input "FT 0.3g Vape Pen Distillate Autumn Equinox (Hybrid)" at bounding box center [236, 54] width 396 height 13
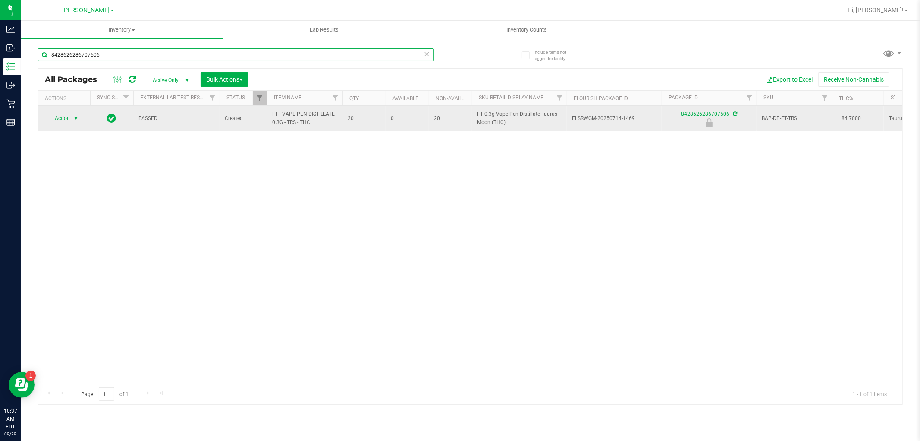
type input "8428626286707506"
click at [79, 120] on span "select" at bounding box center [75, 118] width 7 height 7
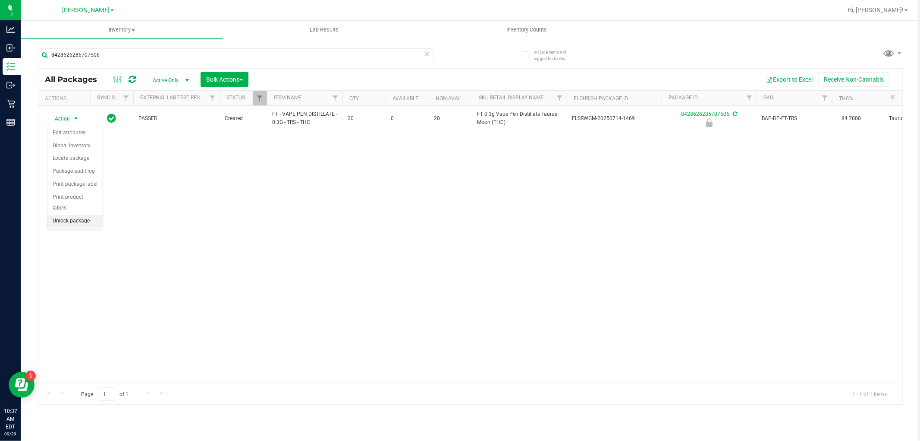
click at [66, 219] on li "Unlock package" at bounding box center [74, 220] width 55 height 13
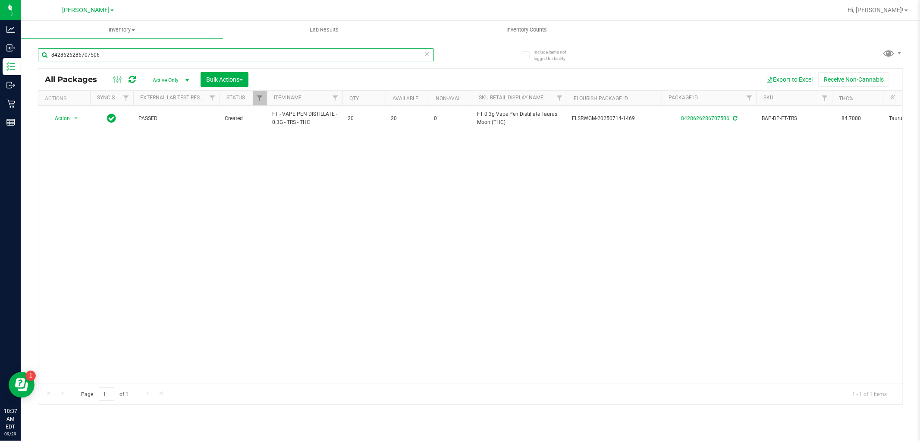
click at [109, 57] on input "8428626286707506" at bounding box center [236, 54] width 396 height 13
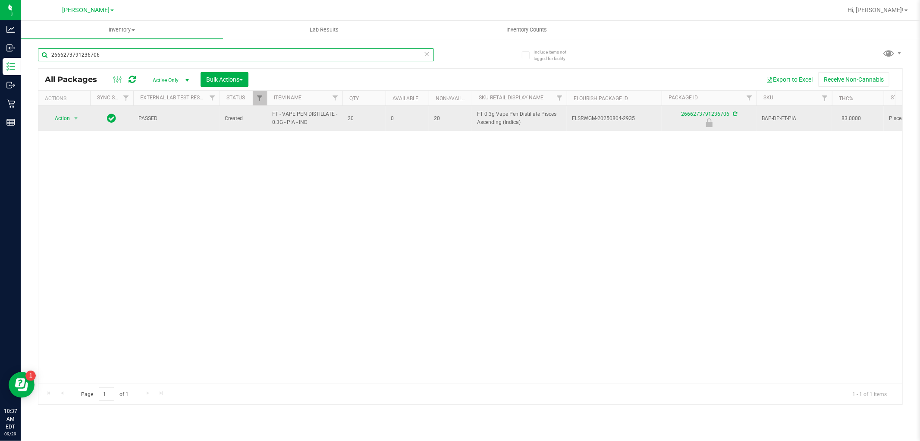
type input "2666273791236706"
click at [81, 120] on span "select" at bounding box center [76, 118] width 11 height 12
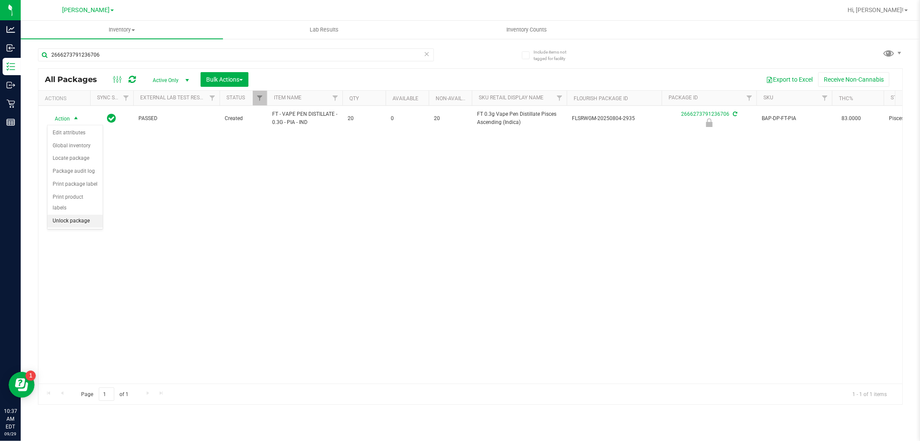
click at [76, 218] on li "Unlock package" at bounding box center [74, 220] width 55 height 13
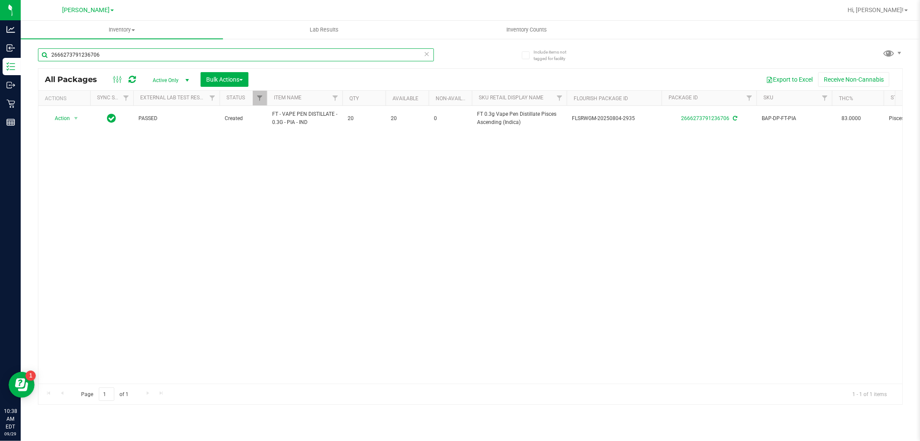
click at [116, 59] on input "2666273791236706" at bounding box center [236, 54] width 396 height 13
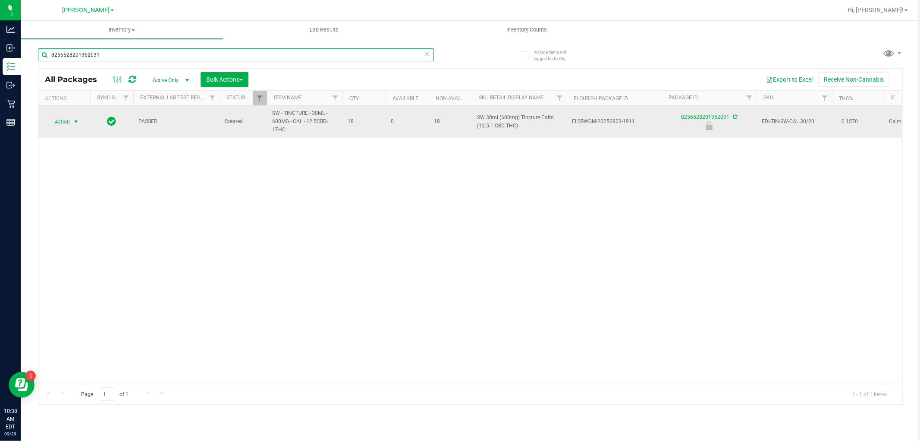
type input "8256528201362031"
click at [77, 124] on span "select" at bounding box center [75, 121] width 7 height 7
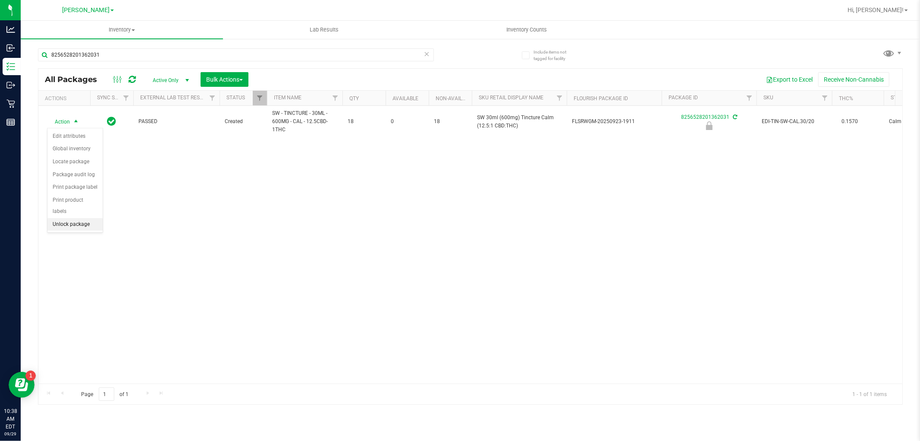
click at [79, 224] on li "Unlock package" at bounding box center [74, 224] width 55 height 13
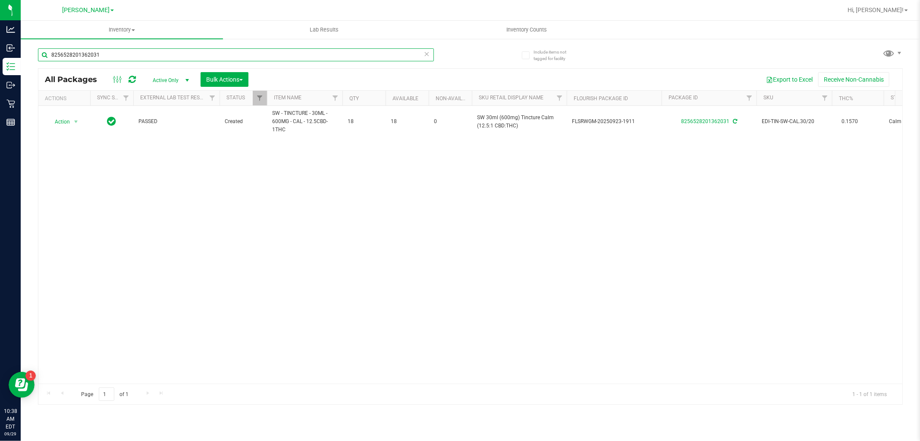
click at [214, 58] on input "8256528201362031" at bounding box center [236, 54] width 396 height 13
paste input "SW 30ml (600mg) Tincture Relief (1:9 CBD:THC)"
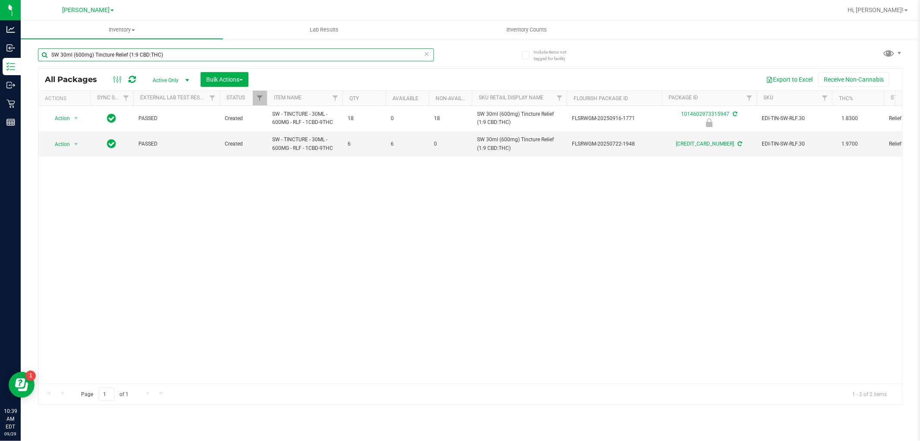
click at [177, 52] on input "SW 30ml (600mg) Tincture Relief (1:9 CBD:THC)" at bounding box center [236, 54] width 396 height 13
paste input "FT 0.5g Pre-Roll Animal [PERSON_NAME] (Indica) 5ct"
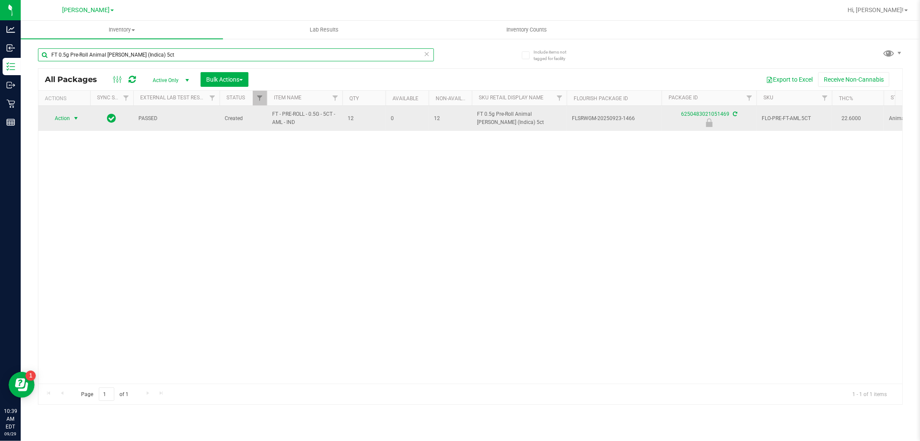
type input "FT 0.5g Pre-Roll Animal [PERSON_NAME] (Indica) 5ct"
click at [79, 118] on span "select" at bounding box center [75, 118] width 7 height 7
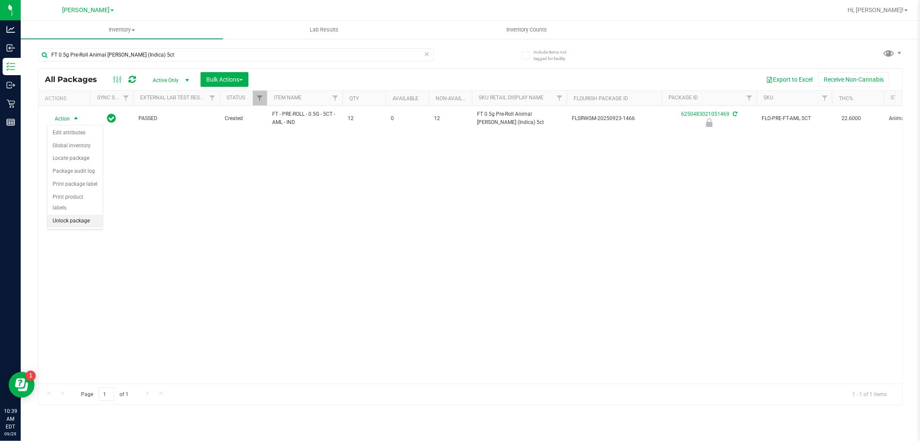
click at [76, 220] on li "Unlock package" at bounding box center [74, 220] width 55 height 13
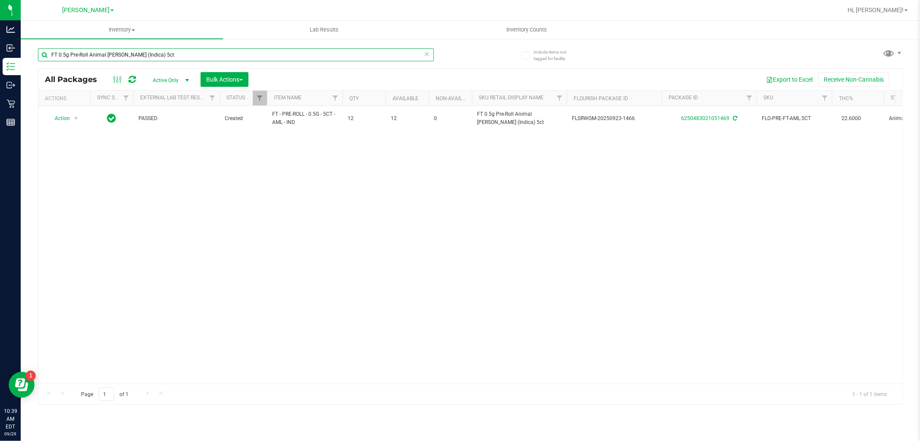
click at [178, 60] on input "FT 0.5g Pre-Roll Animal [PERSON_NAME] (Indica) 5ct" at bounding box center [236, 54] width 396 height 13
click at [178, 59] on input "FT 0.5g Pre-Roll Animal [PERSON_NAME] (Indica) 5ct" at bounding box center [236, 54] width 396 height 13
paste input "1g Vape Cart CDT Distillate Colliejuana (Hybrid)"
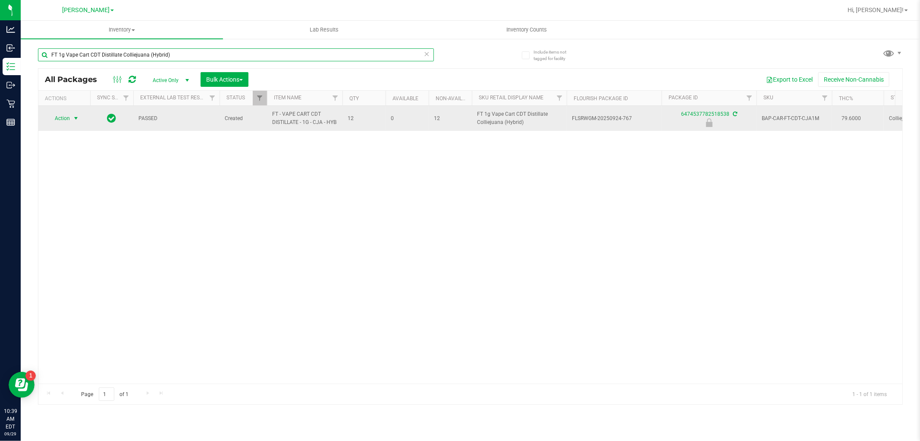
type input "FT 1g Vape Cart CDT Distillate Colliejuana (Hybrid)"
drag, startPoint x: 78, startPoint y: 116, endPoint x: 75, endPoint y: 131, distance: 15.4
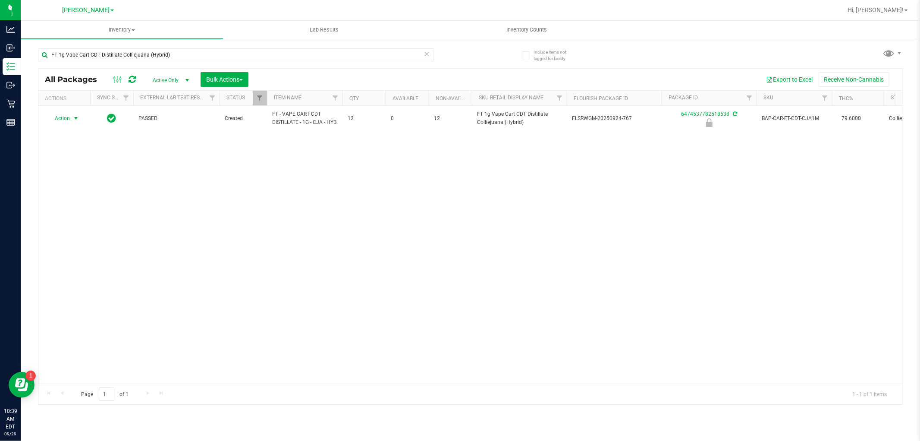
click at [78, 116] on span "select" at bounding box center [75, 118] width 7 height 7
click at [81, 222] on li "Unlock package" at bounding box center [74, 220] width 55 height 13
click at [272, 59] on input "FT 1g Vape Cart CDT Distillate Colliejuana (Hybrid)" at bounding box center [236, 54] width 396 height 13
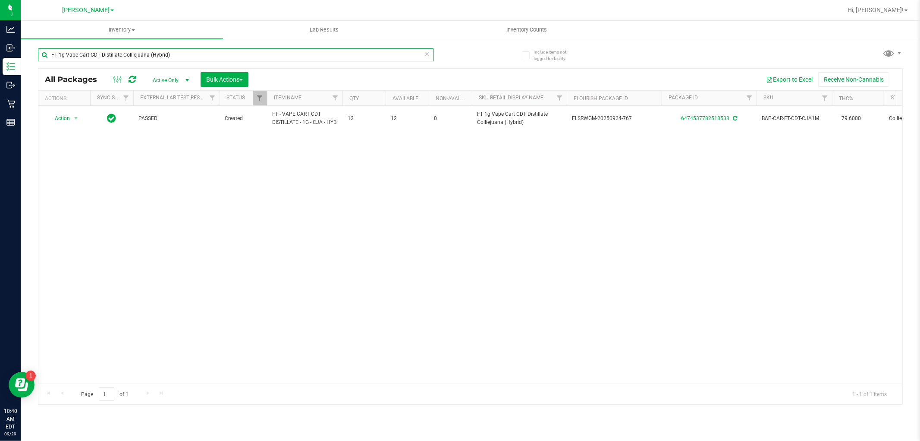
paste input "Distillate Golden Pineapple"
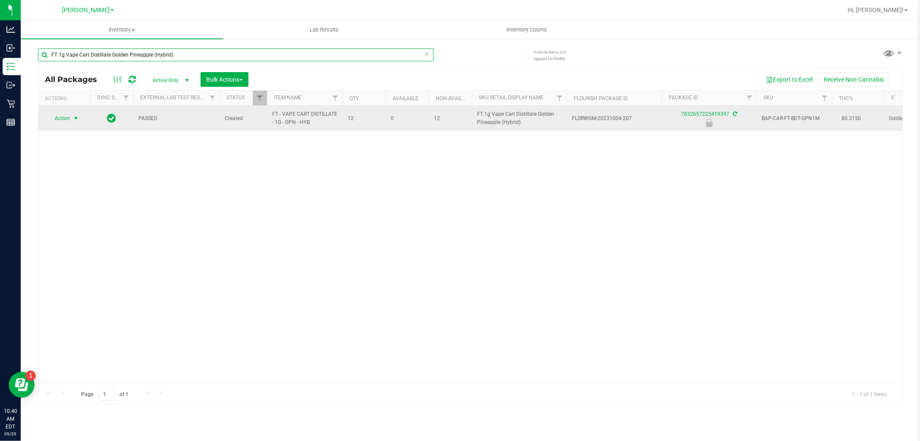
type input "FT 1g Vape Cart Distillate Golden Pineapple (Hybrid)"
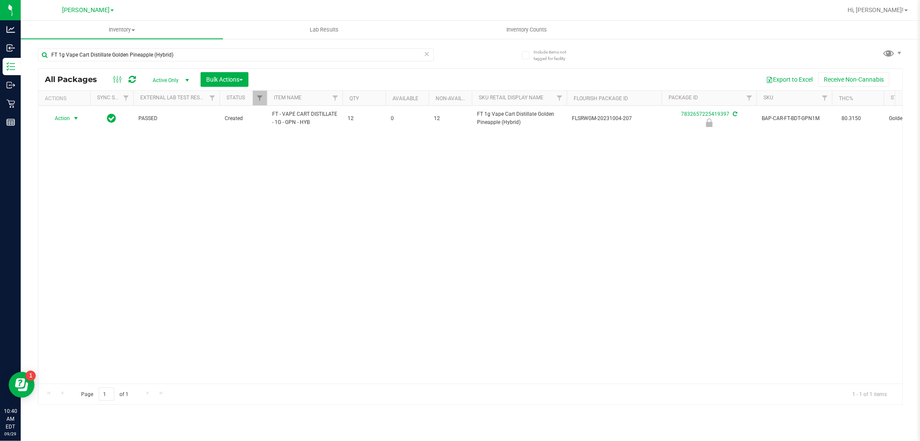
drag, startPoint x: 79, startPoint y: 120, endPoint x: 76, endPoint y: 128, distance: 8.3
click at [78, 120] on span "select" at bounding box center [75, 118] width 7 height 7
click at [81, 221] on li "Unlock package" at bounding box center [74, 220] width 55 height 13
click at [191, 58] on input "FT 1g Vape Cart Distillate Golden Pineapple (Hybrid)" at bounding box center [236, 54] width 396 height 13
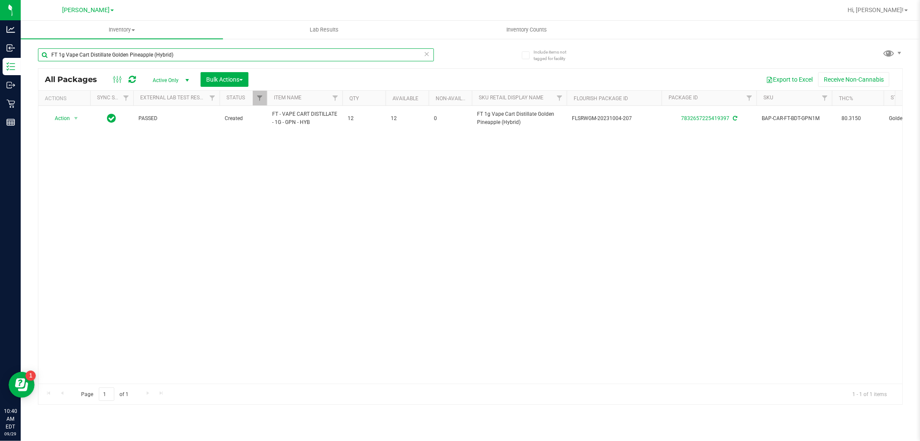
click at [191, 58] on input "FT 1g Vape Cart Distillate Golden Pineapple (Hybrid)" at bounding box center [236, 54] width 396 height 13
paste input "CDT Distillate PK Trophy (Hybrid-Indica"
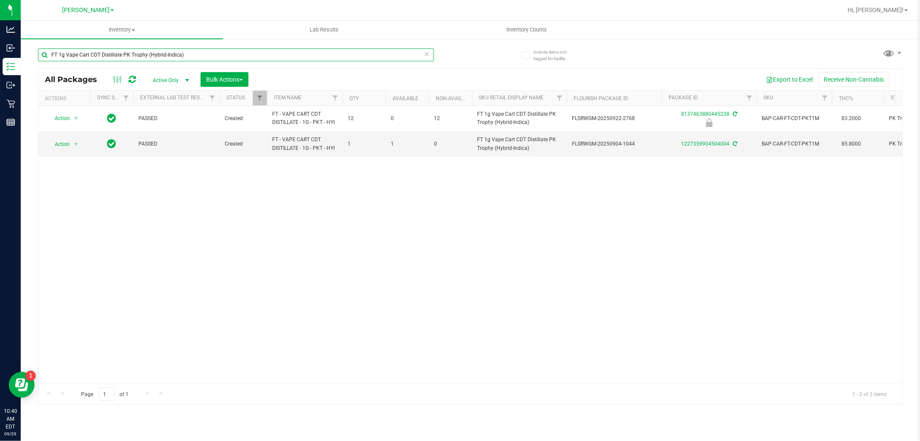
click at [204, 55] on input "FT 1g Vape Cart CDT Distillate PK Trophy (Hybrid-Indica)" at bounding box center [236, 54] width 396 height 13
paste input "0.5g Pre-Roll Melon Collie (Hybrid-Sativa) 5ct"
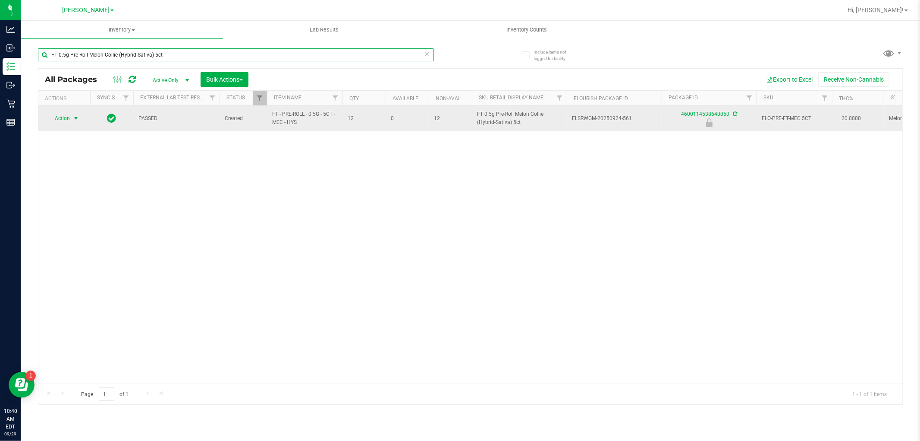
type input "FT 0.5g Pre-Roll Melon Collie (Hybrid-Sativa) 5ct"
click at [71, 118] on span "select" at bounding box center [76, 118] width 11 height 12
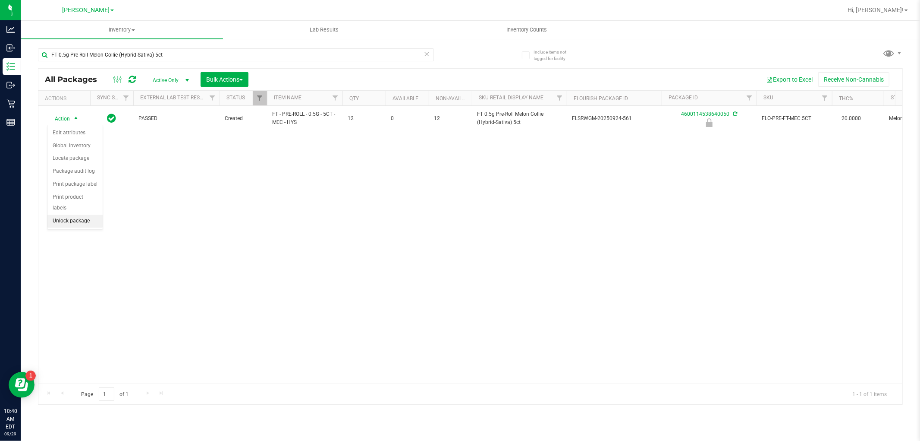
click at [60, 218] on li "Unlock package" at bounding box center [74, 220] width 55 height 13
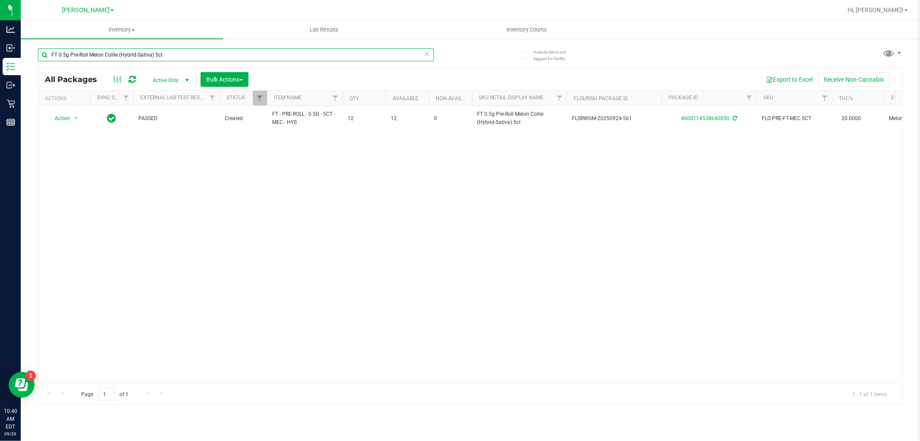
click at [177, 56] on input "FT 0.5g Pre-Roll Melon Collie (Hybrid-Sativa) 5ct" at bounding box center [236, 54] width 396 height 13
paste input "Bosscotti (Indic"
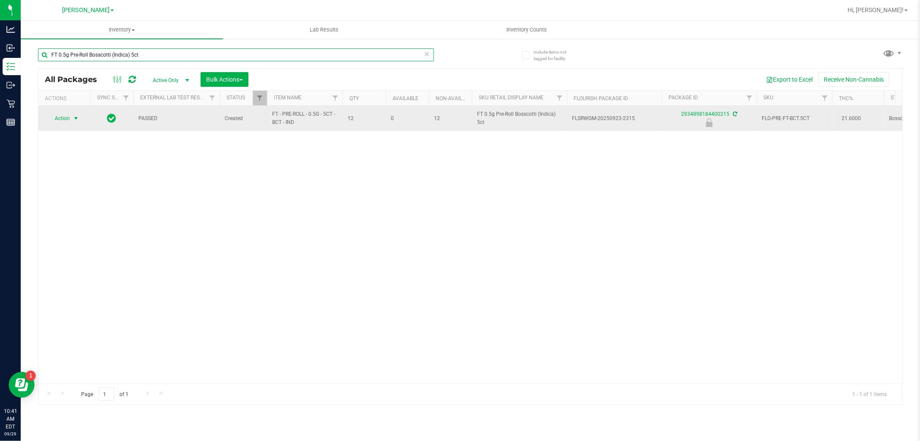
type input "FT 0.5g Pre-Roll Bosscotti (Indica) 5ct"
click at [74, 120] on span "select" at bounding box center [75, 118] width 7 height 7
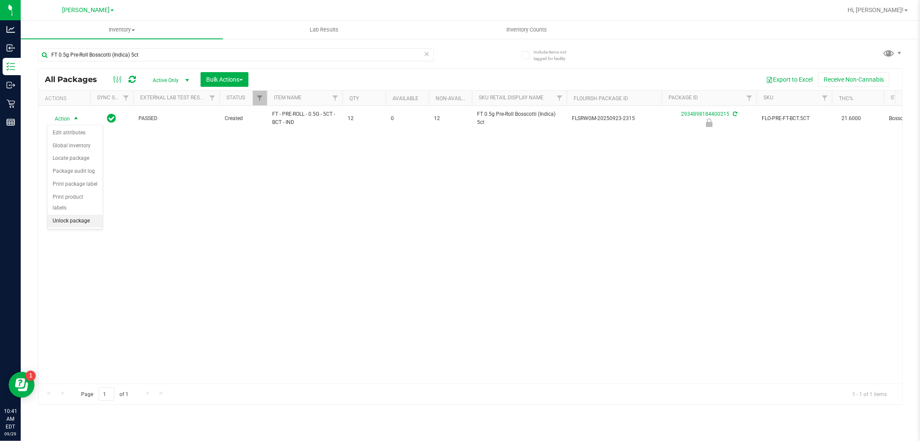
click at [71, 217] on li "Unlock package" at bounding box center [74, 220] width 55 height 13
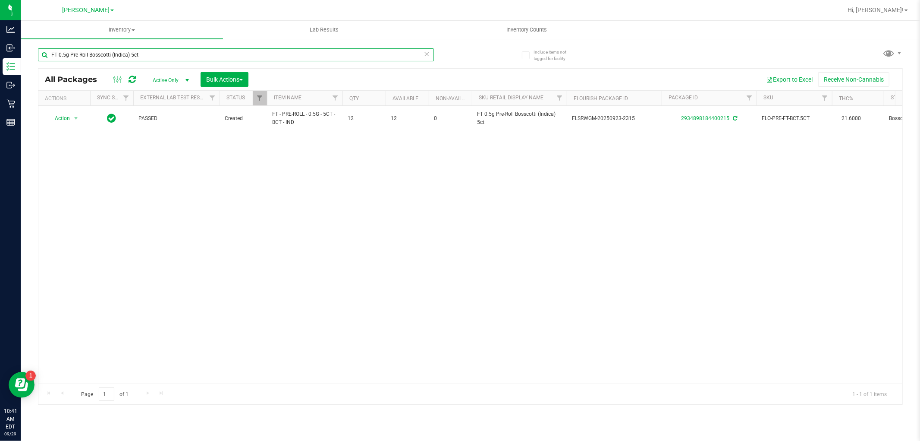
click at [232, 51] on input "FT 0.5g Pre-Roll Bosscotti (Indica) 5ct" at bounding box center [236, 54] width 396 height 13
paste input "1g Vape Cart Distillate Key Lime Pie (Hybrid)"
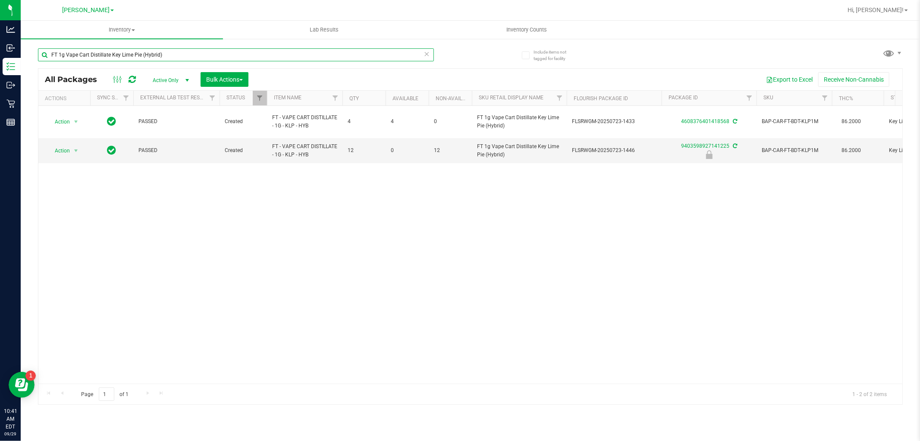
click at [177, 52] on input "FT 1g Vape Cart Distillate Key Lime Pie (Hybrid)" at bounding box center [236, 54] width 396 height 13
click at [176, 53] on input "FT 1g Vape Cart Distillate Key Lime Pie (Hybrid)" at bounding box center [236, 54] width 396 height 13
click at [175, 53] on input "FT 1g Vape Cart Distillate Key Lime Pie (Hybrid)" at bounding box center [236, 54] width 396 height 13
click at [175, 54] on input "FT 1g Vape Cart Distillate Key Lime Pie (Hybrid)" at bounding box center [236, 54] width 396 height 13
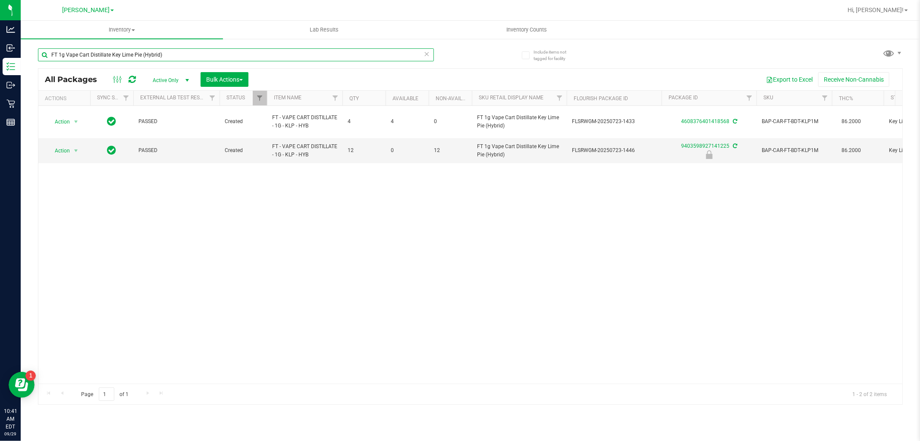
click at [175, 55] on input "FT 1g Vape Cart Distillate Key Lime Pie (Hybrid)" at bounding box center [236, 54] width 396 height 13
click at [174, 55] on input "FT 1g Vape Cart Distillate Key Lime Pie (Hybrid)" at bounding box center [236, 54] width 396 height 13
paste input "Kief [US_STATE] [GEOGRAPHIC_DATA]"
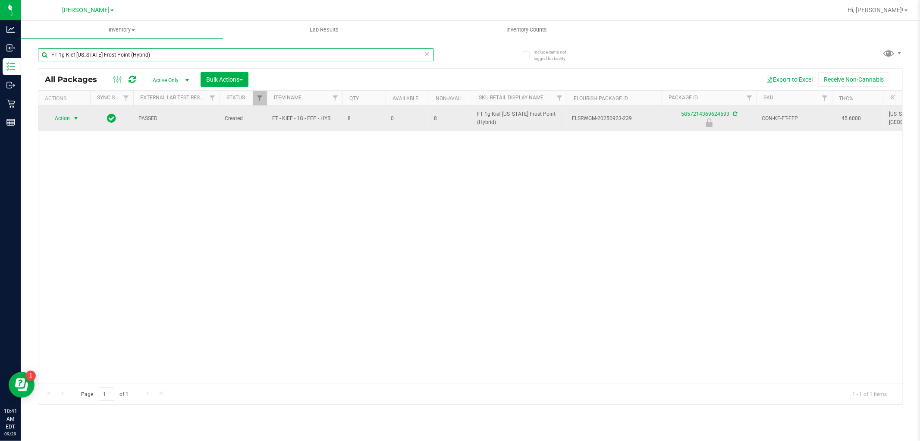
type input "FT 1g Kief [US_STATE] Frost Point (Hybrid)"
click at [76, 122] on span "select" at bounding box center [76, 118] width 11 height 12
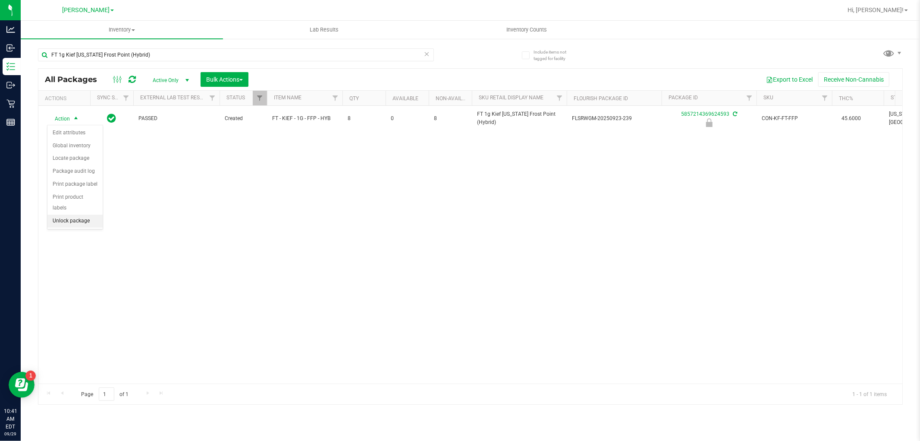
click at [78, 218] on li "Unlock package" at bounding box center [74, 220] width 55 height 13
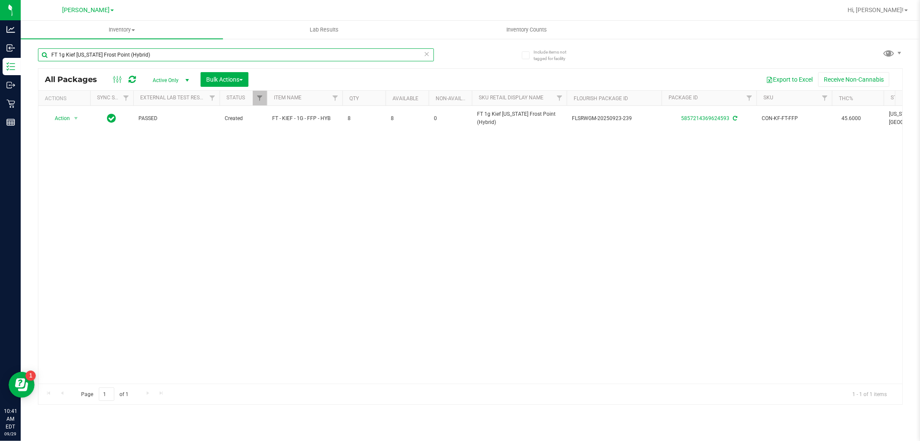
click at [208, 58] on input "FT 1g Kief [US_STATE] Frost Point (Hybrid)" at bounding box center [236, 54] width 396 height 13
paste input "Soft Wax PB & Smelly"
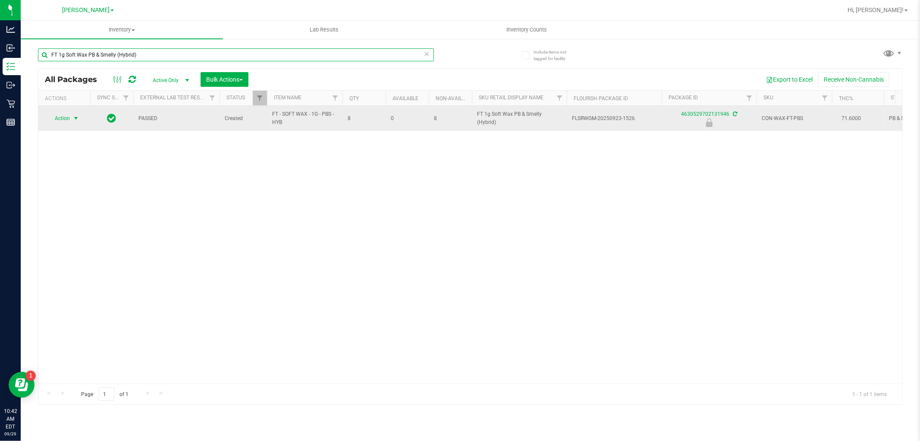
type input "FT 1g Soft Wax PB & Smelly (Hybrid)"
click at [77, 118] on span "select" at bounding box center [75, 118] width 7 height 7
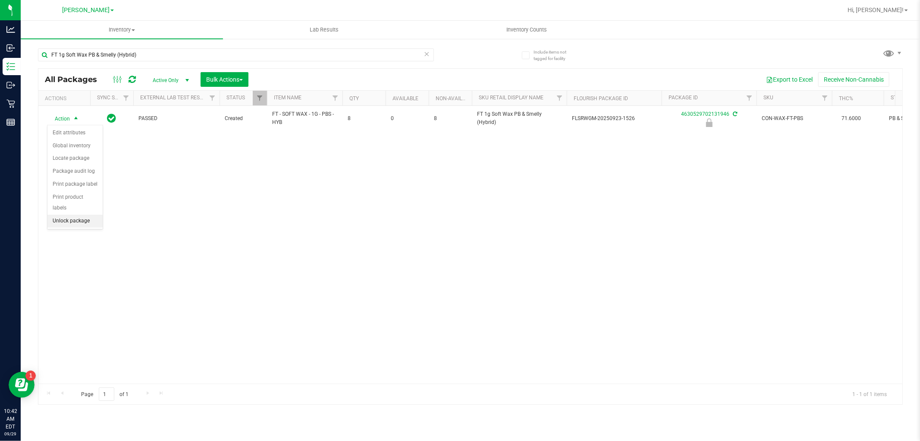
click at [82, 221] on li "Unlock package" at bounding box center [74, 220] width 55 height 13
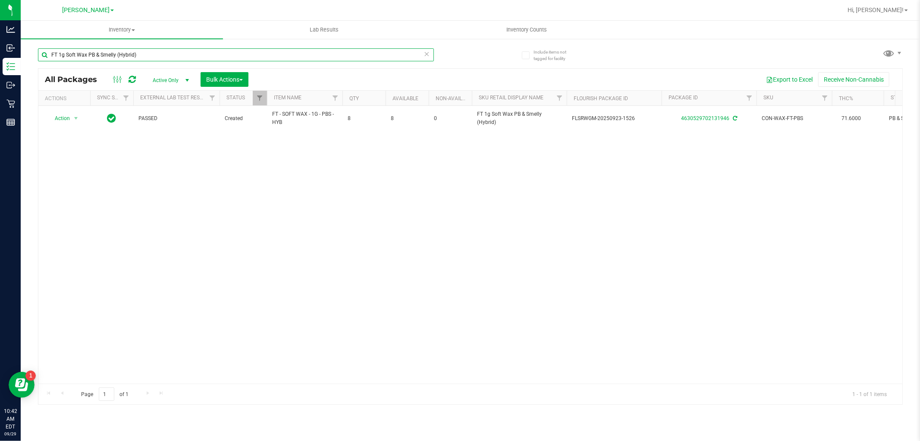
click at [174, 58] on input "FT 1g Soft Wax PB & Smelly (Hybrid)" at bounding box center [236, 54] width 396 height 13
click at [173, 58] on input "FT 1g Soft Wax PB & Smelly (Hybrid)" at bounding box center [236, 54] width 396 height 13
paste input "GL 1g Live Rosin Jelly Sea"
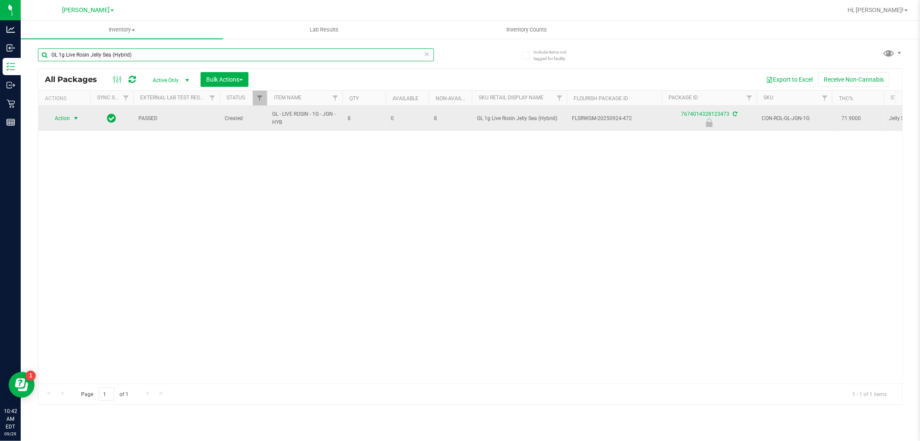
type input "GL 1g Live Rosin Jelly Sea (Hybrid)"
click at [75, 121] on span "select" at bounding box center [75, 118] width 7 height 7
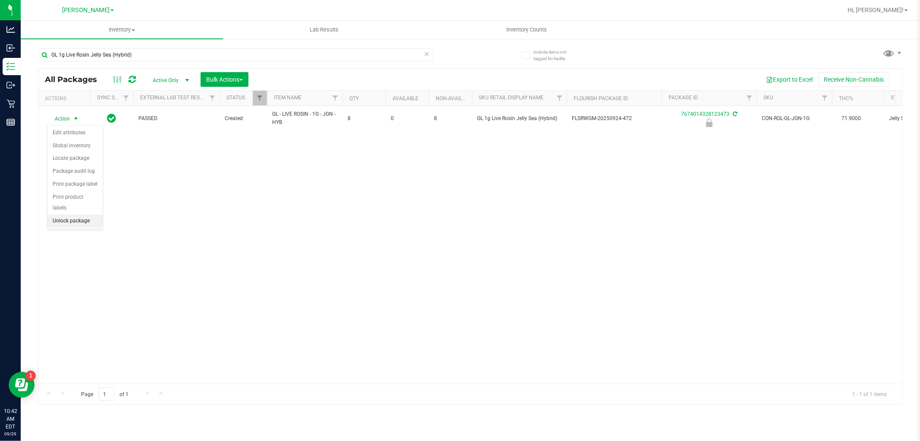
click at [67, 218] on li "Unlock package" at bounding box center [74, 220] width 55 height 13
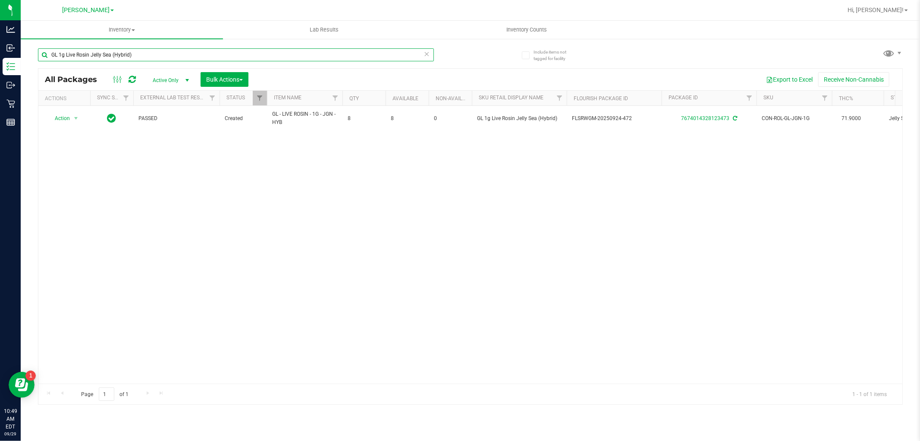
click at [154, 57] on input "GL 1g Live Rosin Jelly Sea (Hybrid)" at bounding box center [236, 54] width 396 height 13
click at [153, 57] on input "GL 1g Live Rosin Jelly Sea (Hybrid)" at bounding box center [236, 54] width 396 height 13
click at [148, 54] on input "7503040423127742" at bounding box center [236, 54] width 396 height 13
click at [147, 54] on input "7503040423127742" at bounding box center [236, 54] width 396 height 13
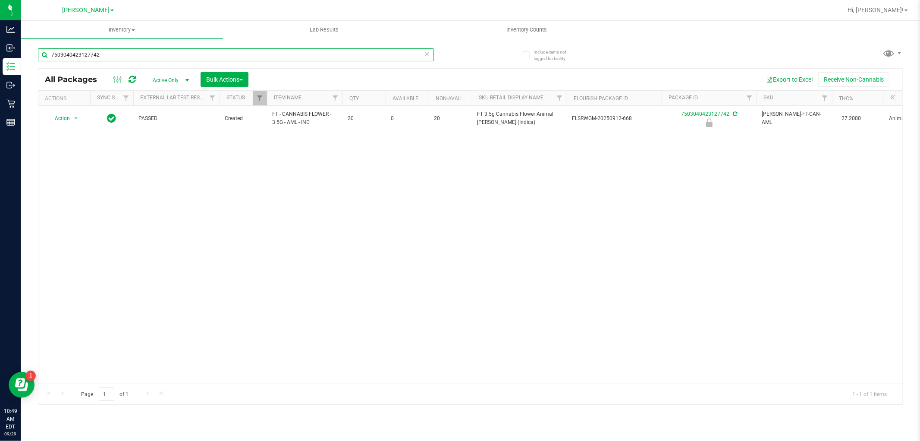
click at [147, 54] on input "7503040423127742" at bounding box center [236, 54] width 396 height 13
type input "[CREDIT_CARD_NUMBER]"
